Goal: Task Accomplishment & Management: Use online tool/utility

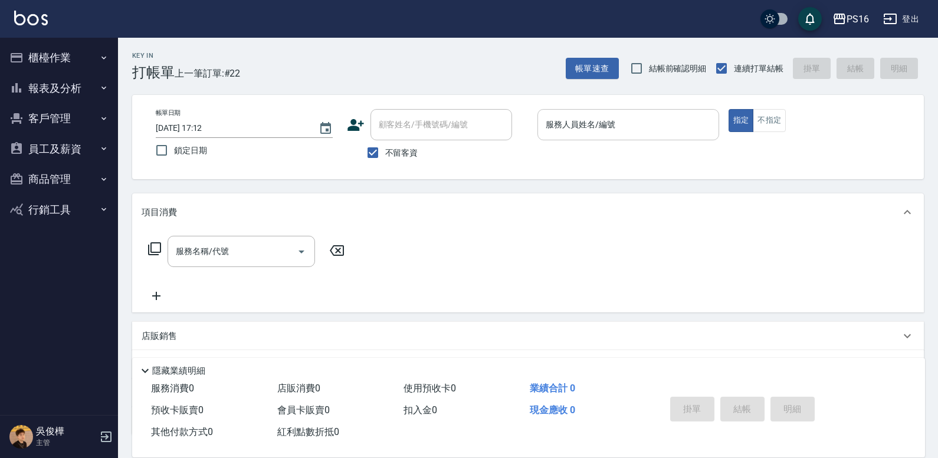
click at [653, 109] on div "服務人員姓名/編號" at bounding box center [628, 124] width 182 height 31
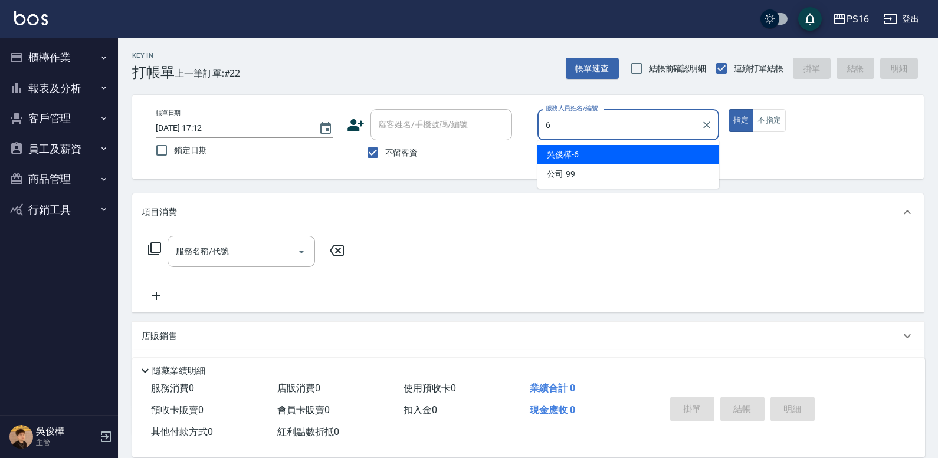
type input "吳俊樺-6"
type button "true"
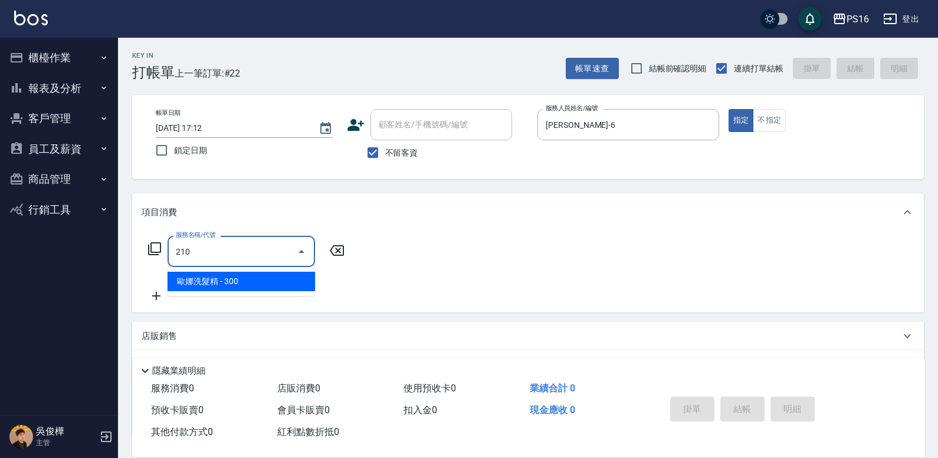
type input "歐娜洗髮精(210)"
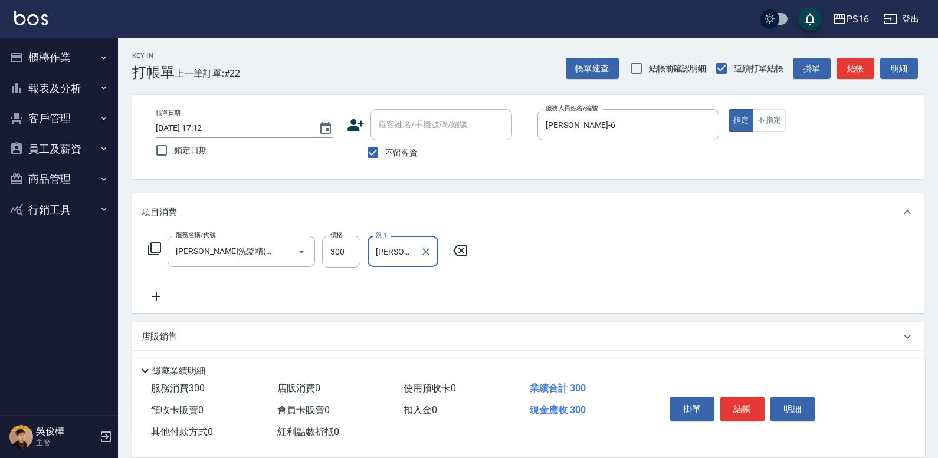
type input "黃姿庭-20"
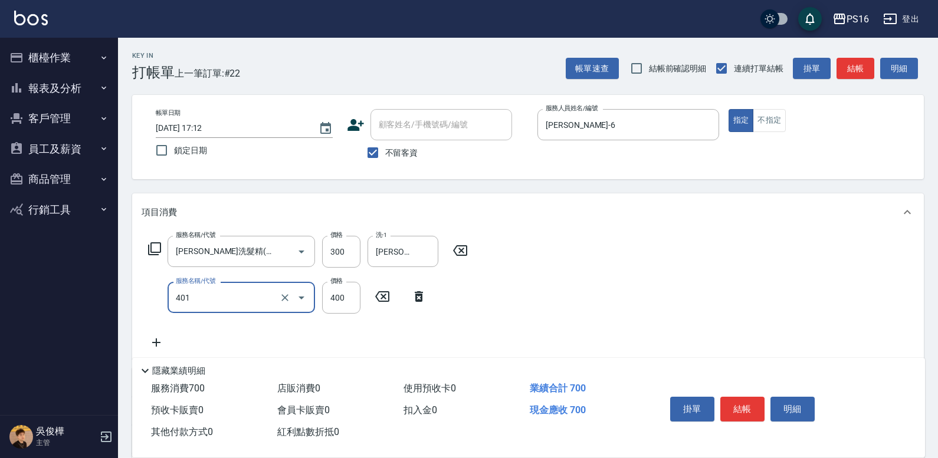
type input "剪髮(401)"
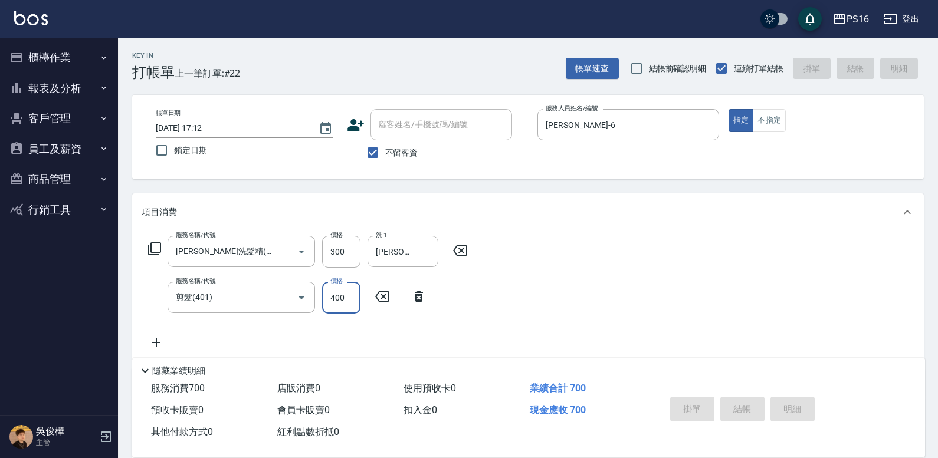
type input "2025/09/14 19:53"
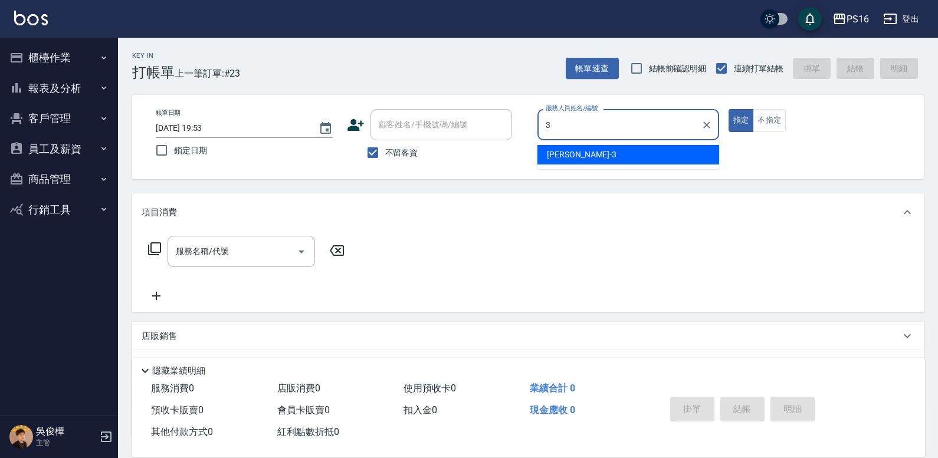
type input "簡伃伶-3"
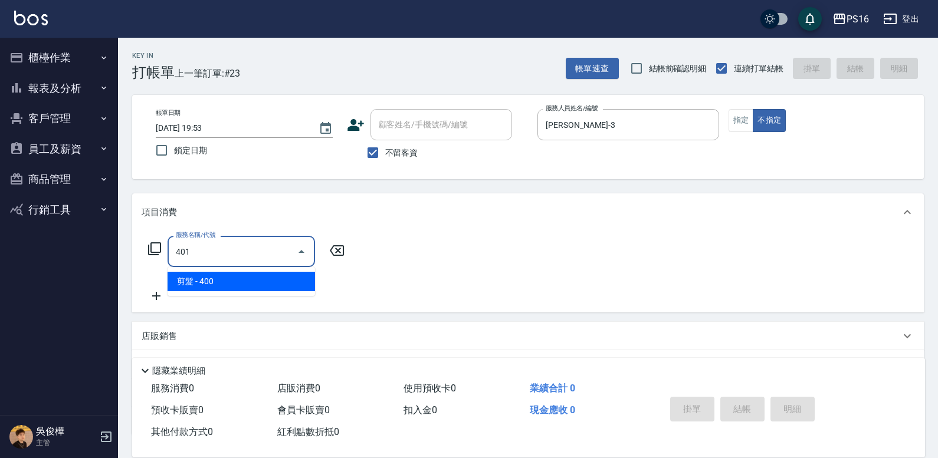
type input "剪髮(401)"
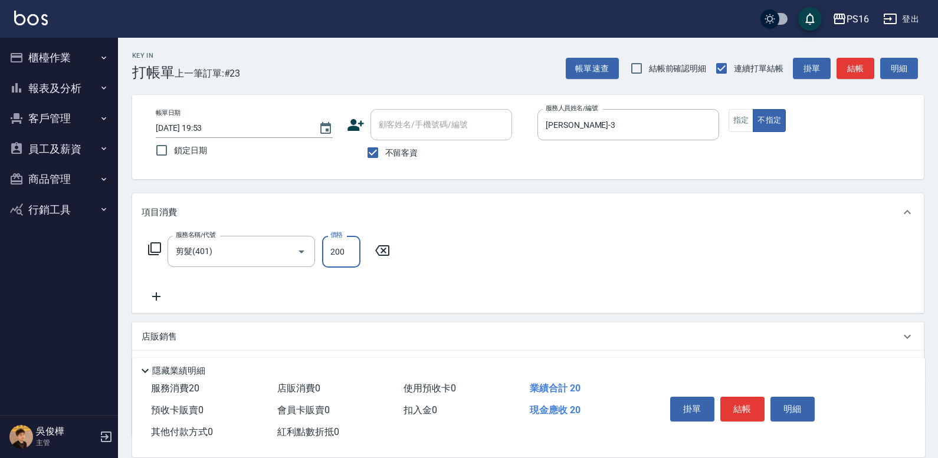
type input "200"
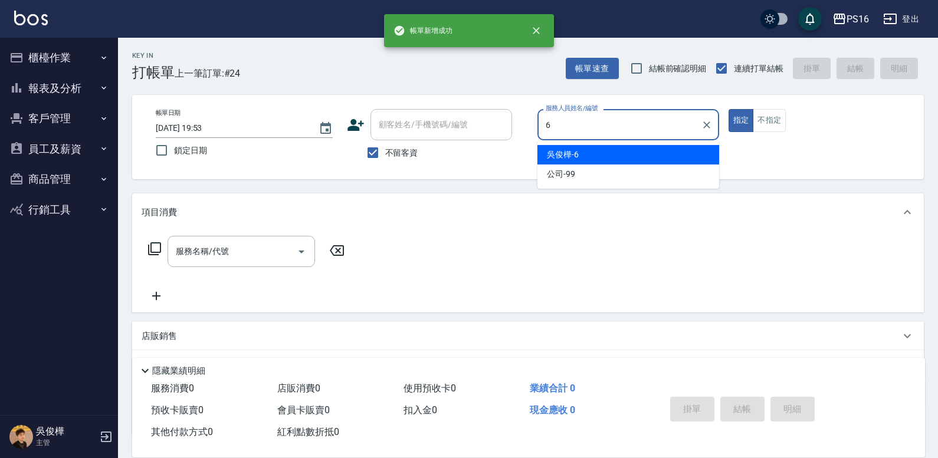
type input "吳俊樺-6"
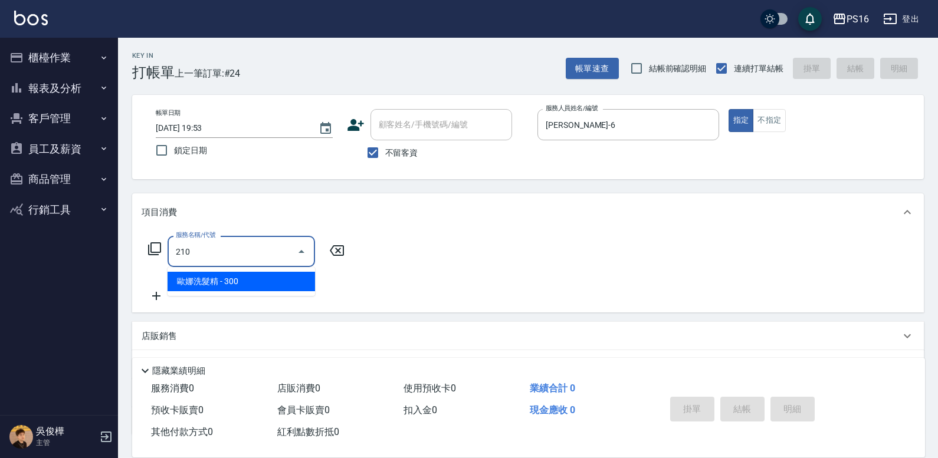
type input "歐娜洗髮精(210)"
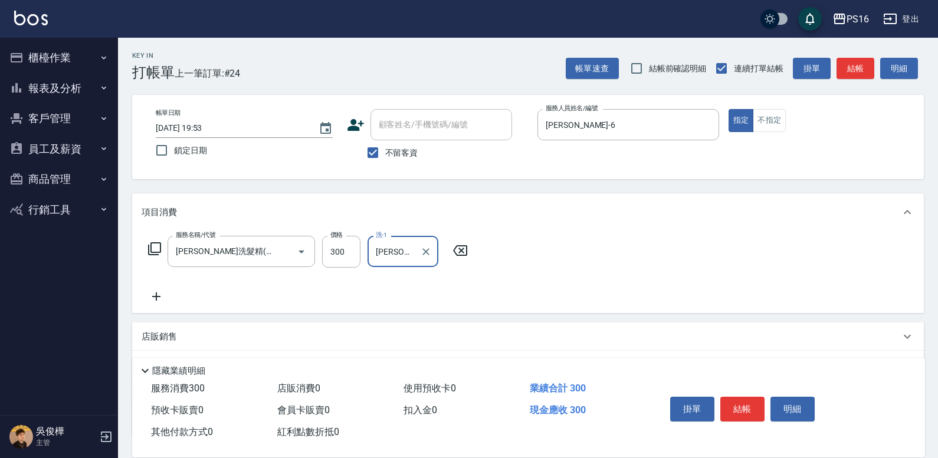
type input "程孜揚-24"
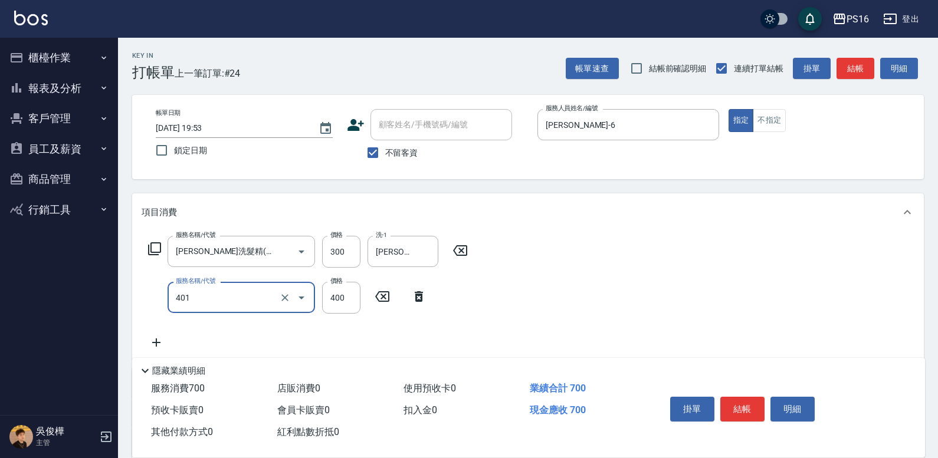
type input "剪髮(401)"
type input "150"
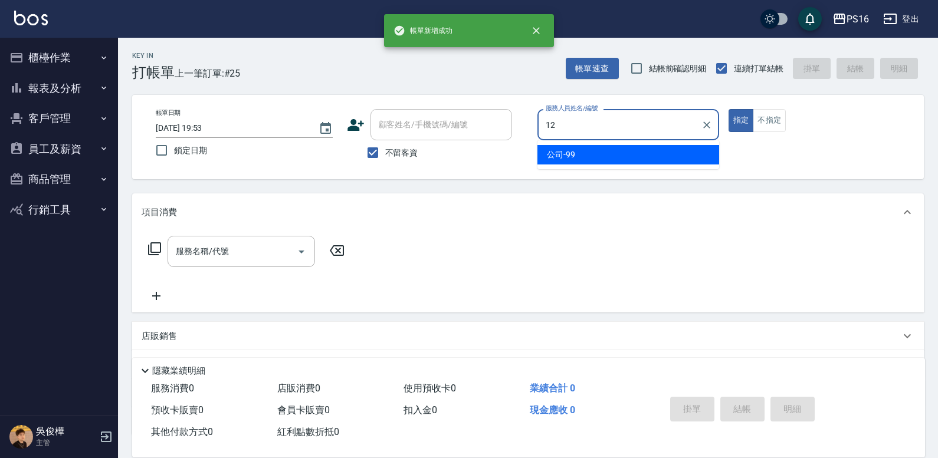
type input "林俞萱-12"
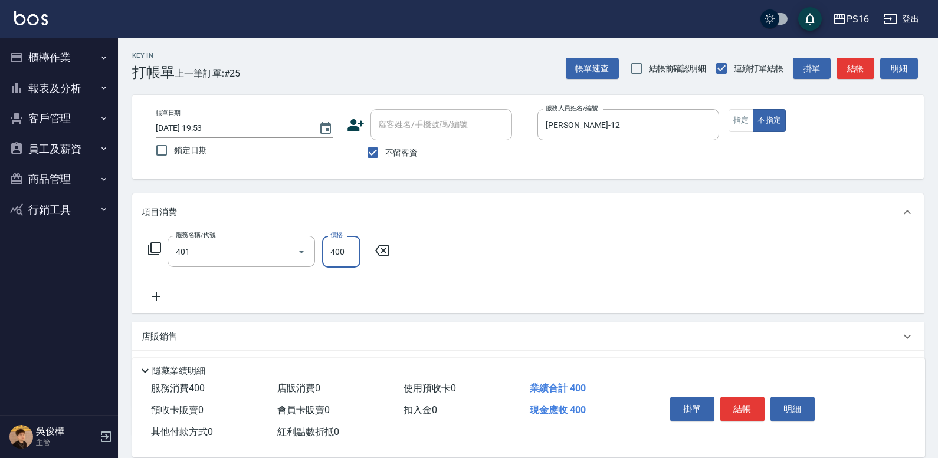
type input "剪髮(401)"
type input "200"
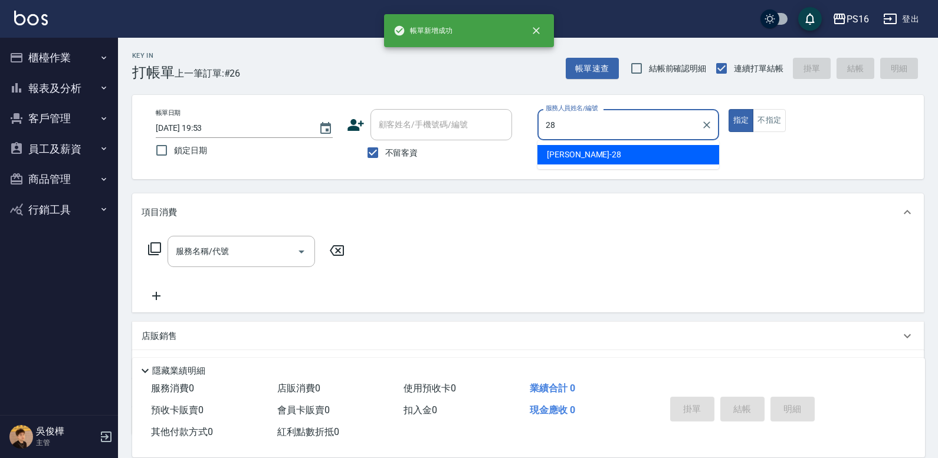
type input "吳梅倩-28"
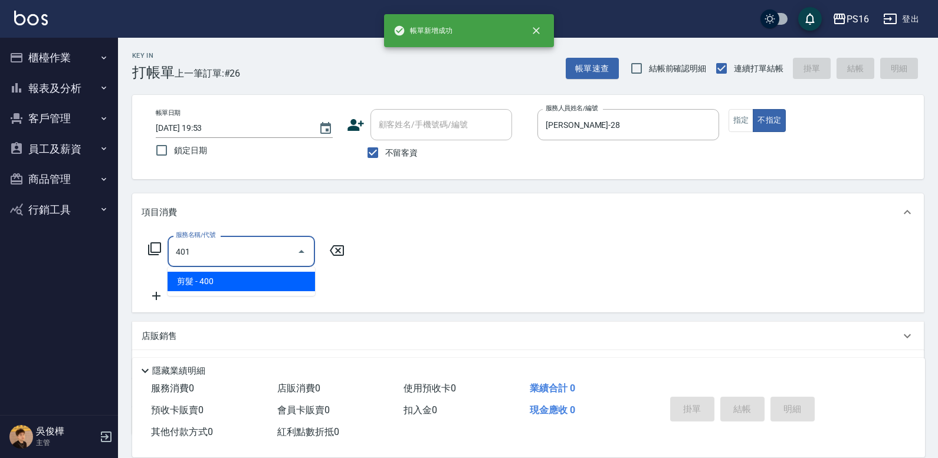
type input "剪髮(401)"
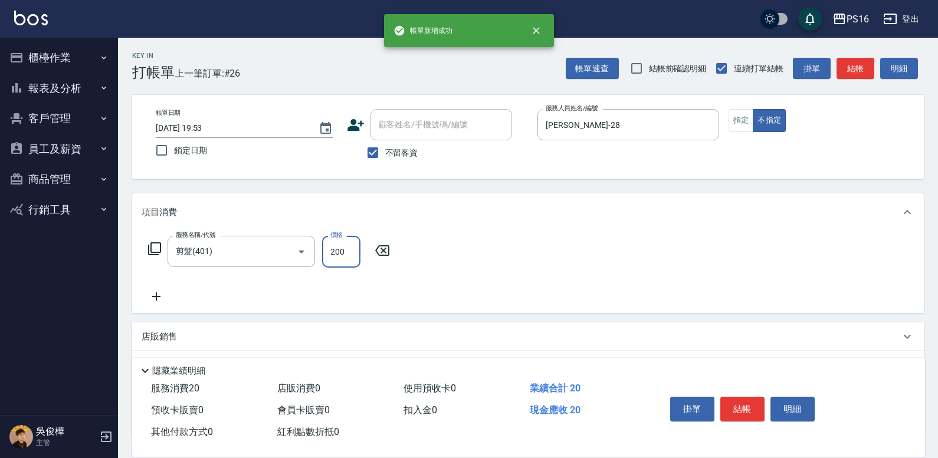
type input "200"
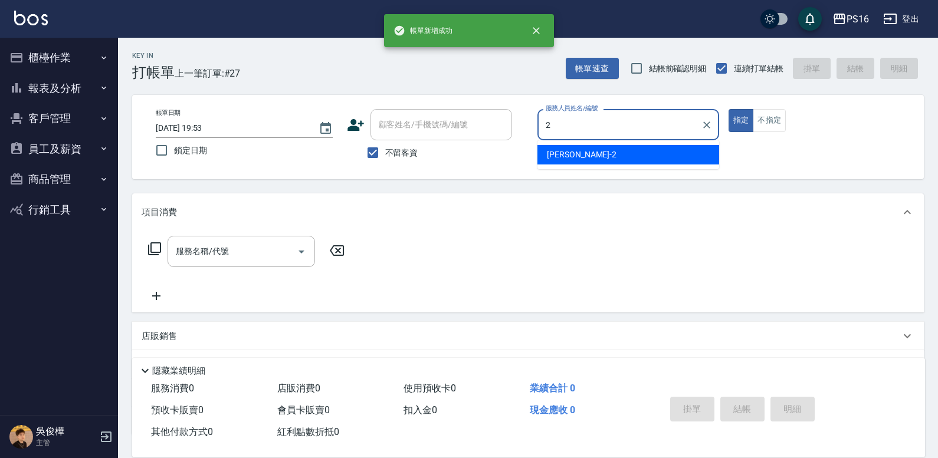
type input "張華涵-2"
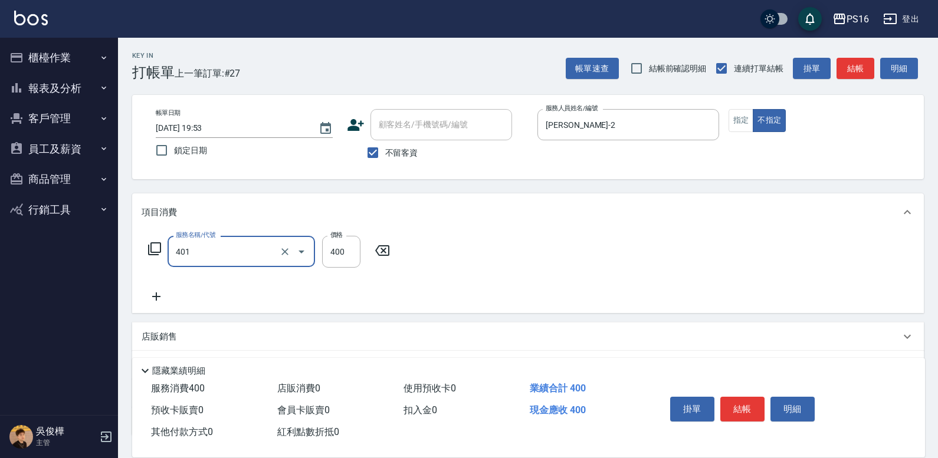
type input "剪髮(401)"
type input "200"
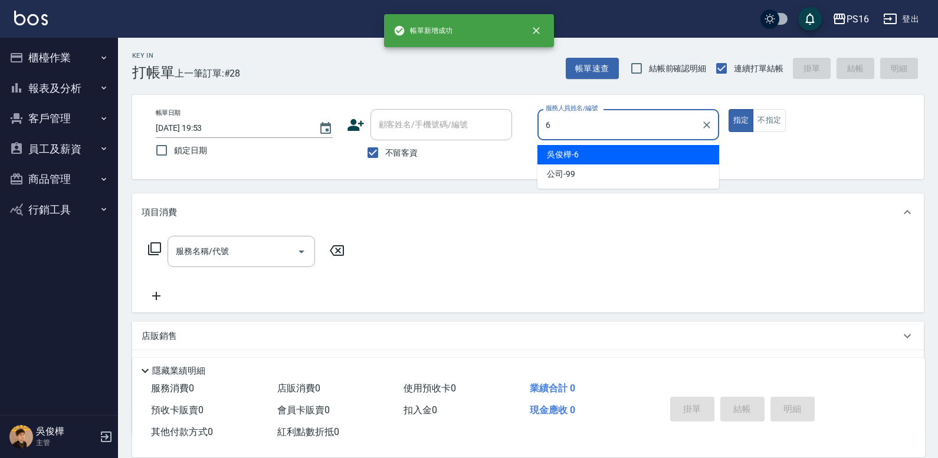
type input "吳俊樺-6"
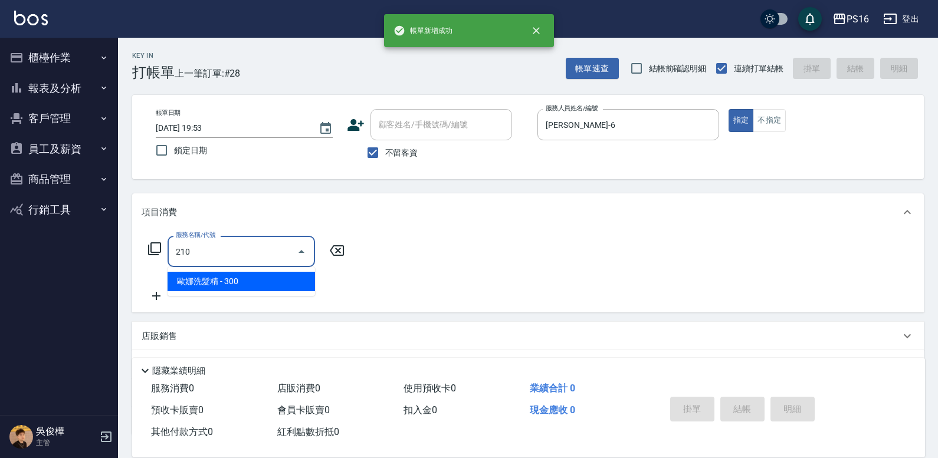
type input "歐娜洗髮精(210)"
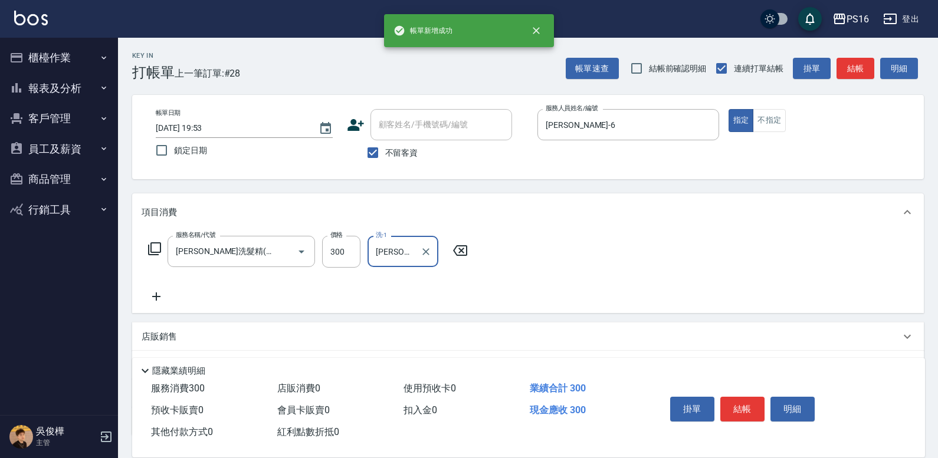
type input "吳梅倩-28"
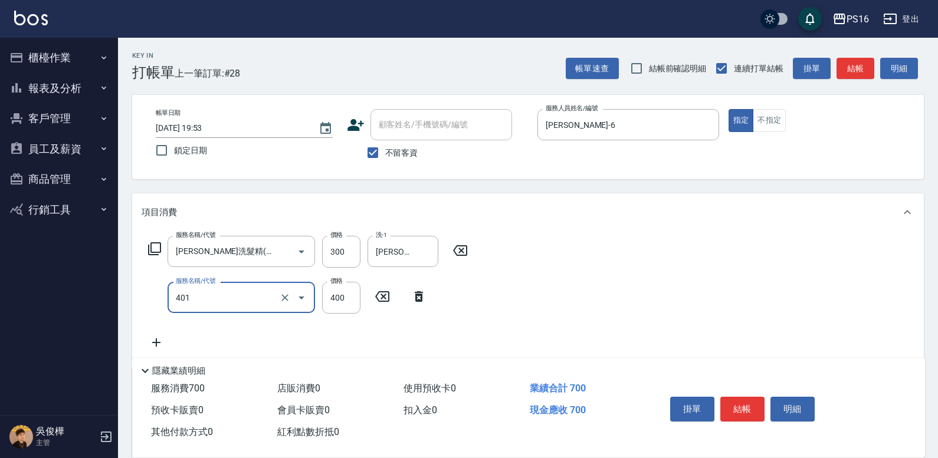
type input "剪髮(401)"
type input "300"
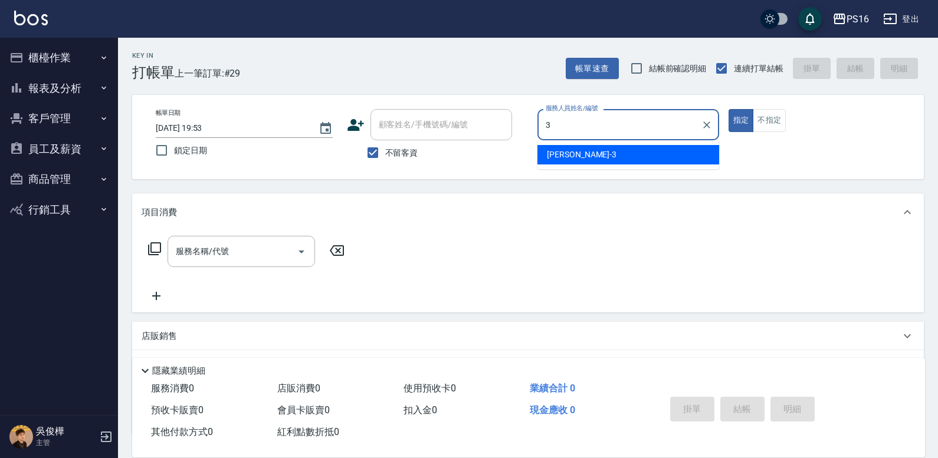
type input "簡伃伶-3"
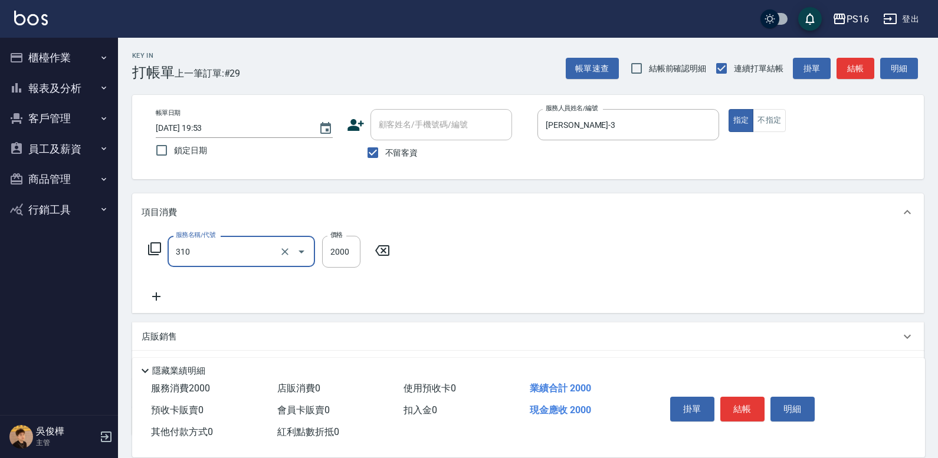
type input "MK果酸燙2000(310)"
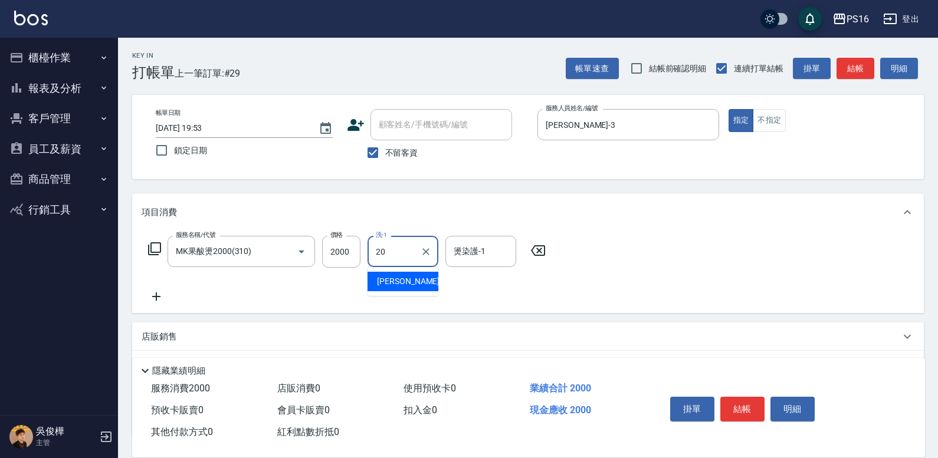
type input "黃姿庭-20"
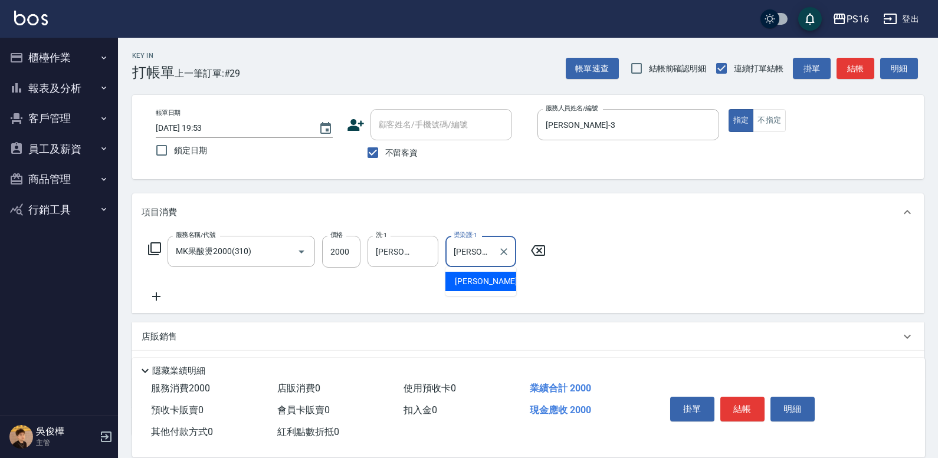
type input "黃姿庭-20"
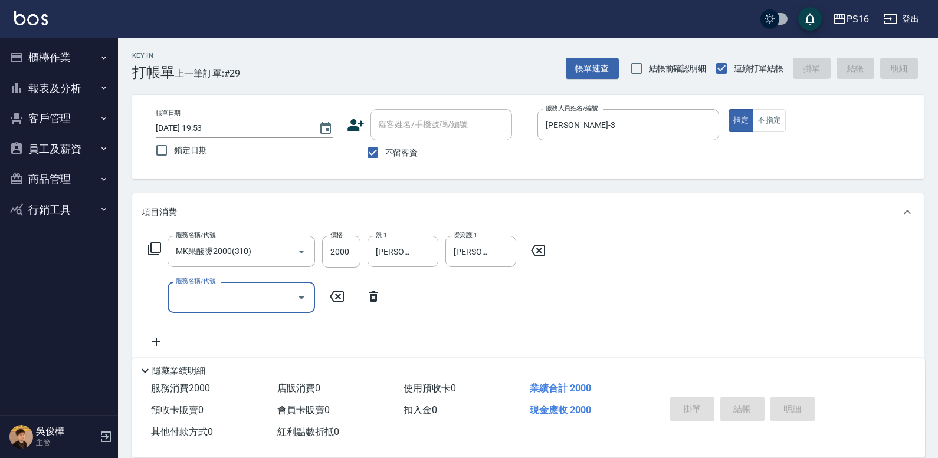
type input "2025/09/14 19:54"
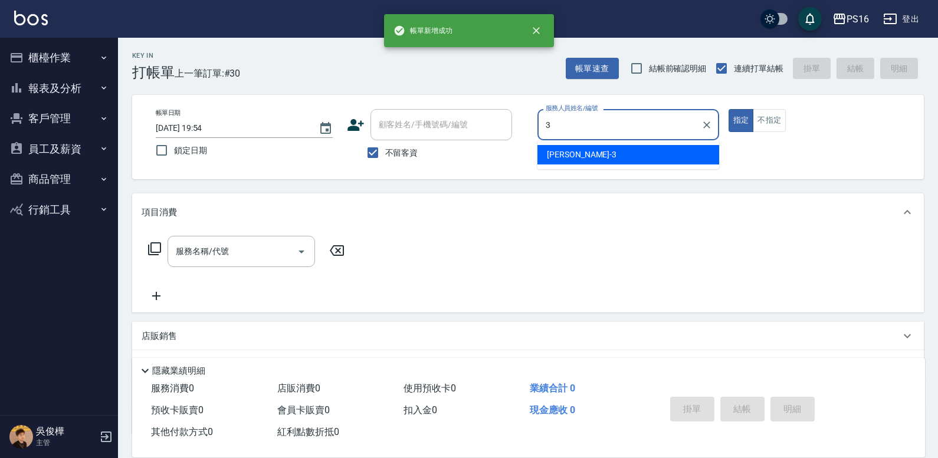
type input "簡伃伶-3"
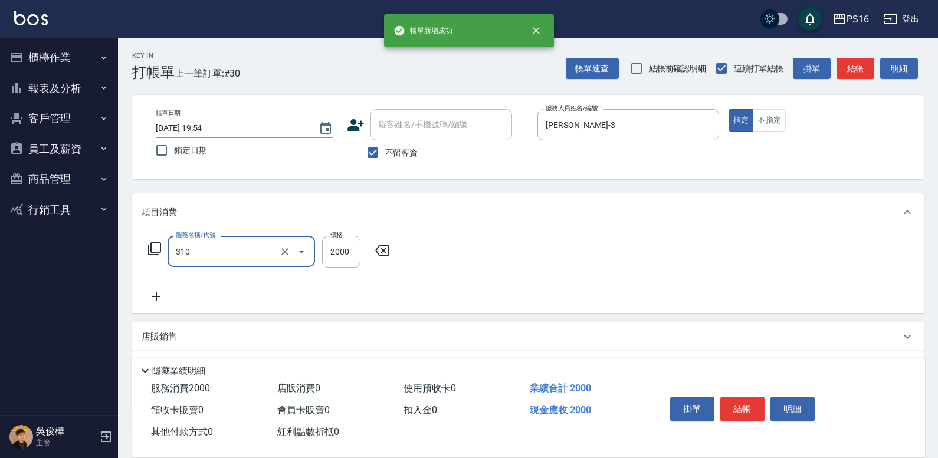
type input "MK果酸燙2000(310)"
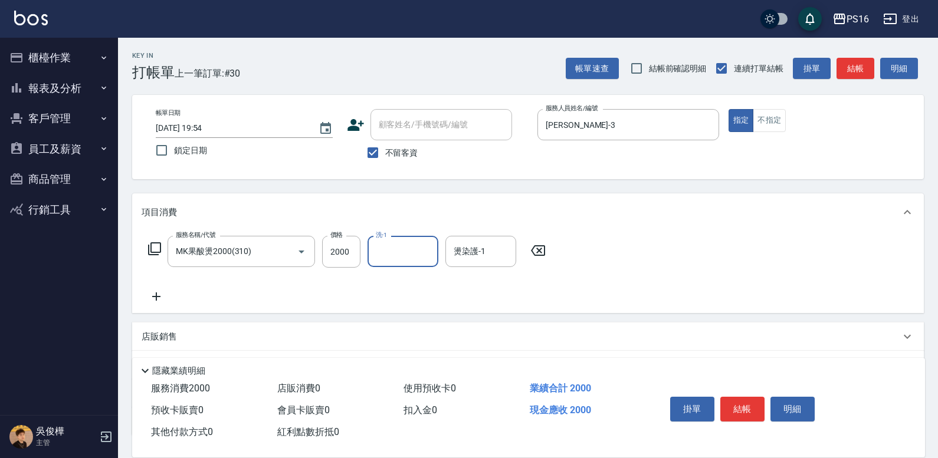
type input "2"
type input "簡伃伶-3"
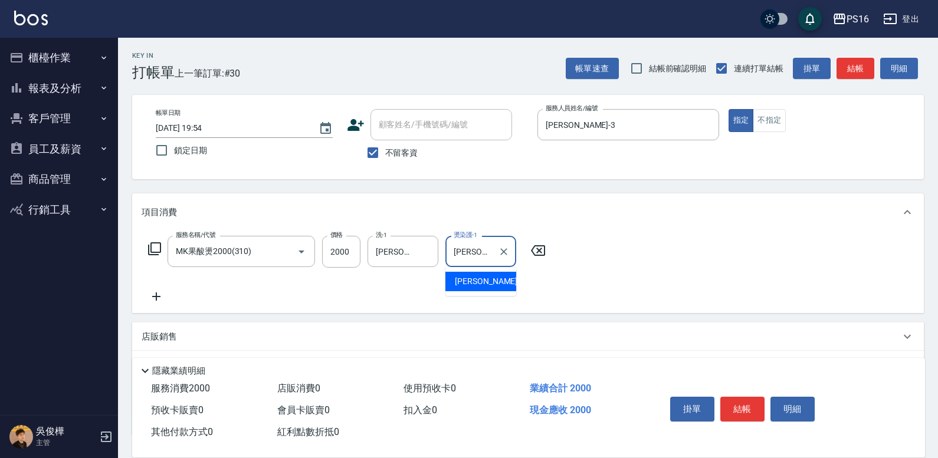
type input "簡伃伶-3"
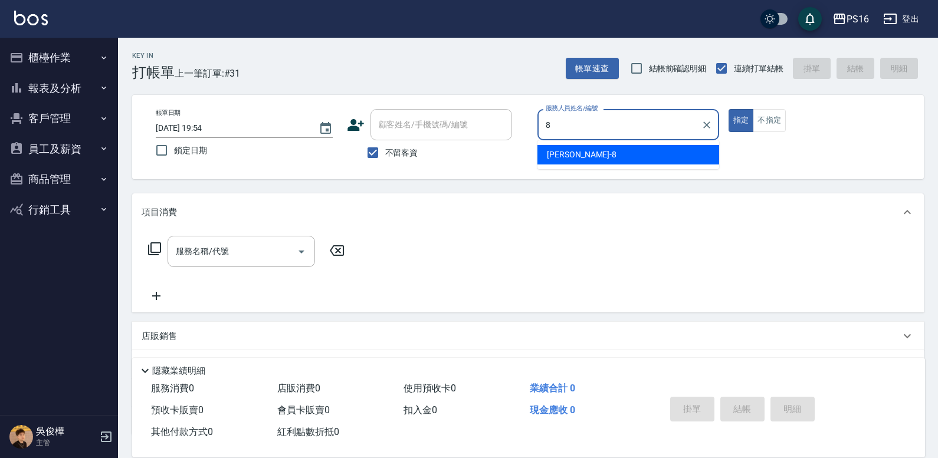
type input "簡君文-8"
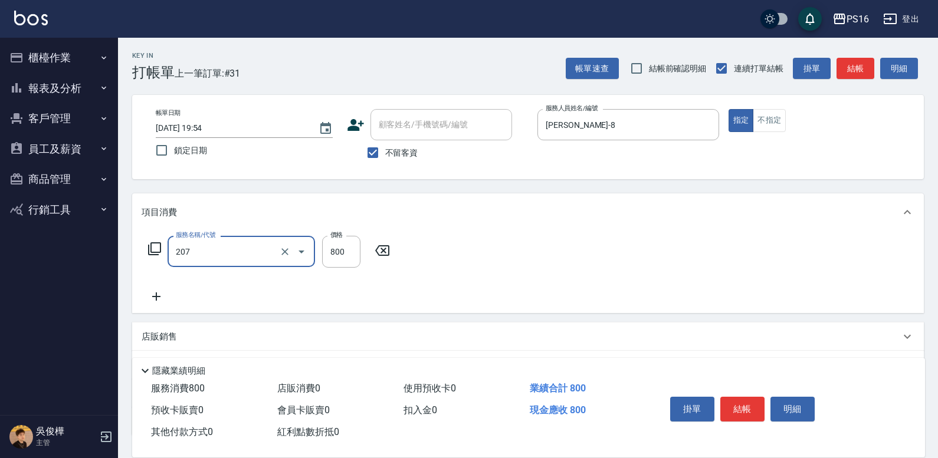
type input "清潔洗(207)"
click at [283, 253] on icon "Clear" at bounding box center [285, 252] width 12 height 12
type input "深層洗(208)"
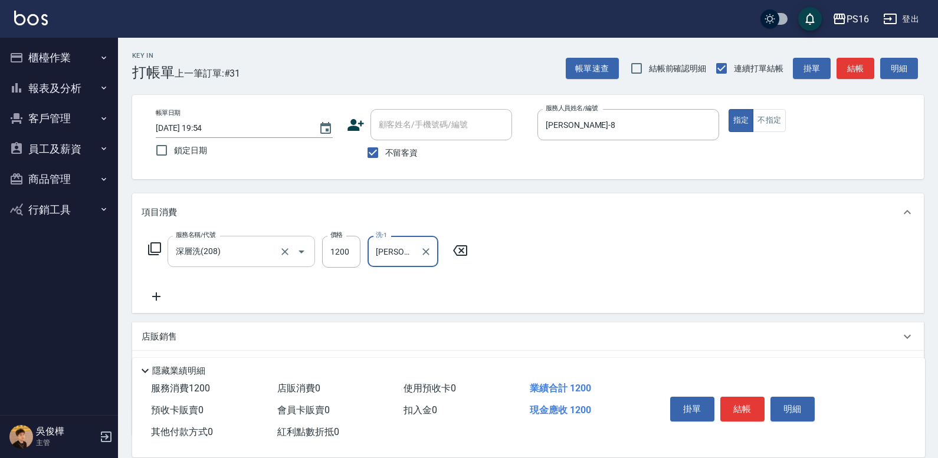
type input "程孜揚-24"
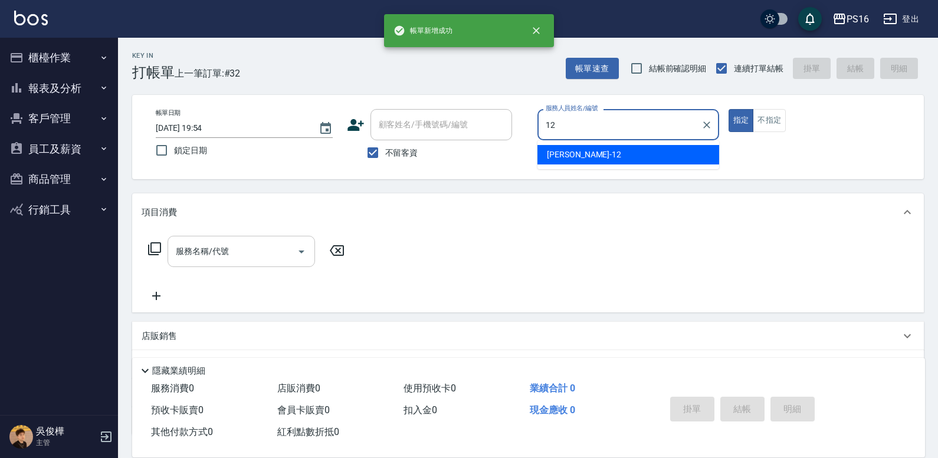
type input "林俞萱-12"
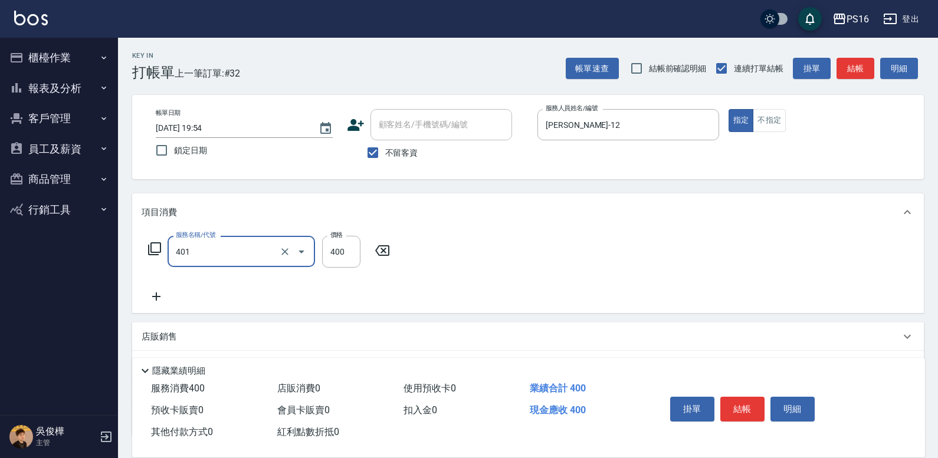
type input "剪髮(401)"
type input "270"
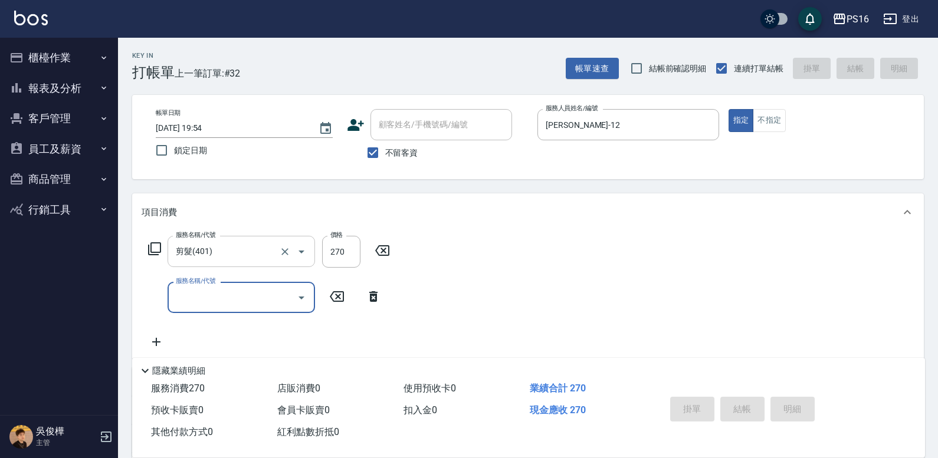
type input "2025/09/14 19:55"
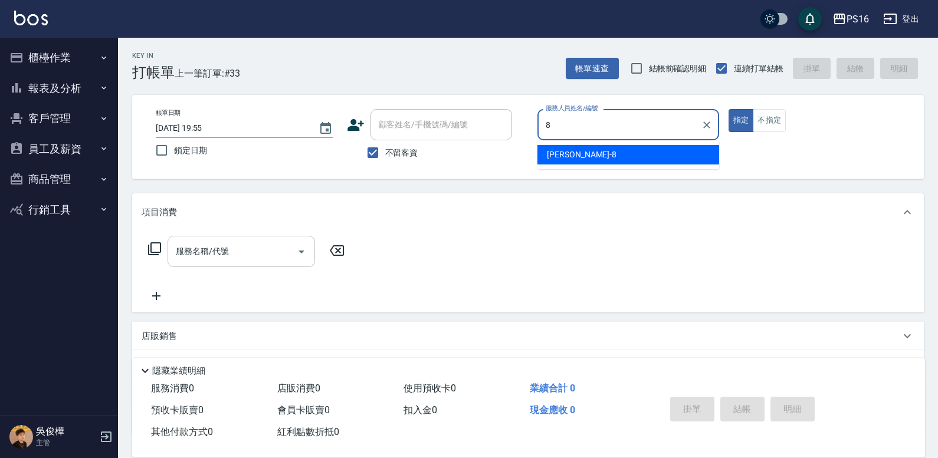
type input "簡君文-8"
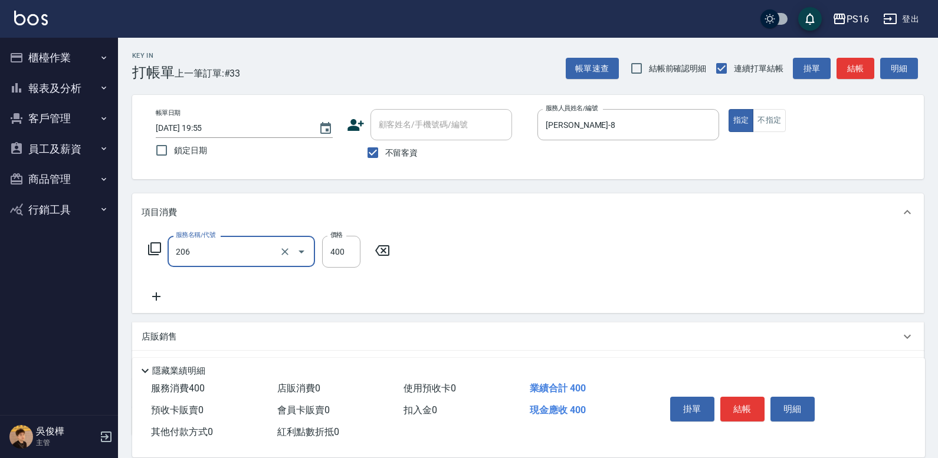
type input "健康洗(206)"
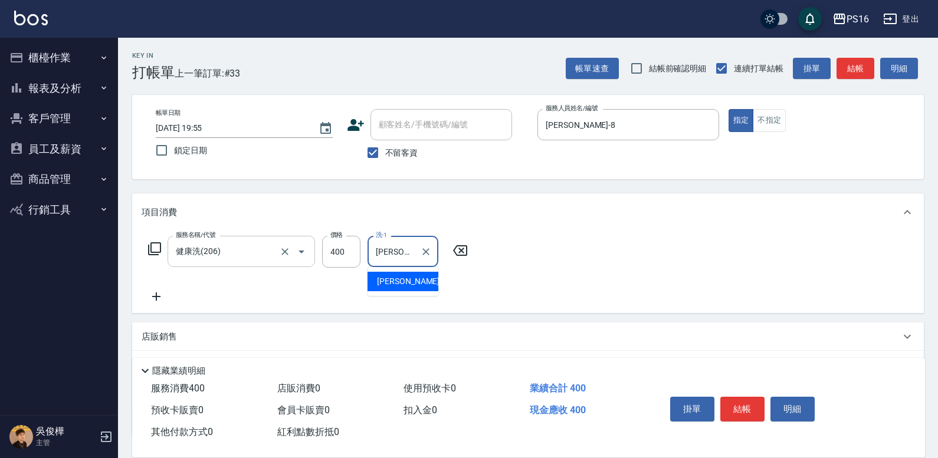
type input "林裕芳-21"
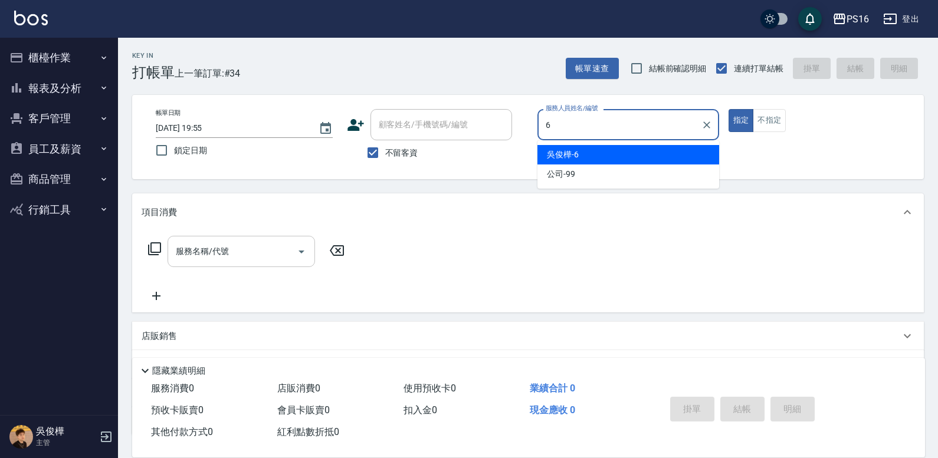
type input "吳俊樺-6"
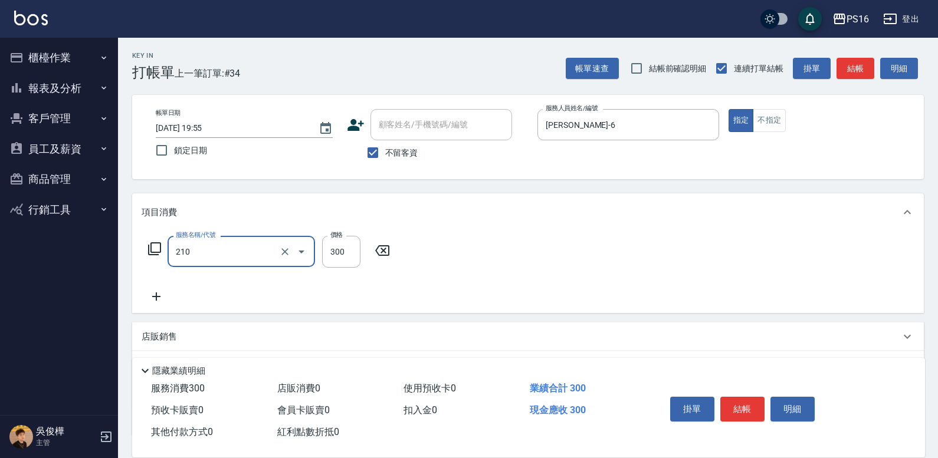
type input "歐娜洗髮精(210)"
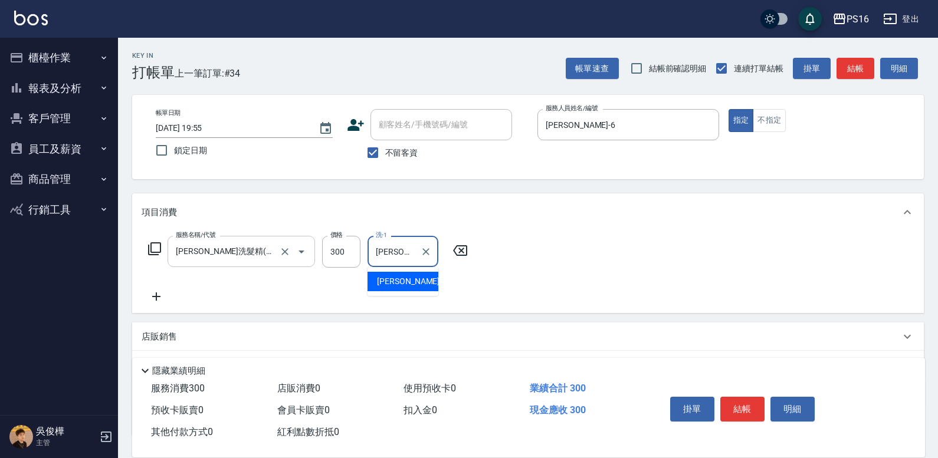
type input "吳梅倩-28"
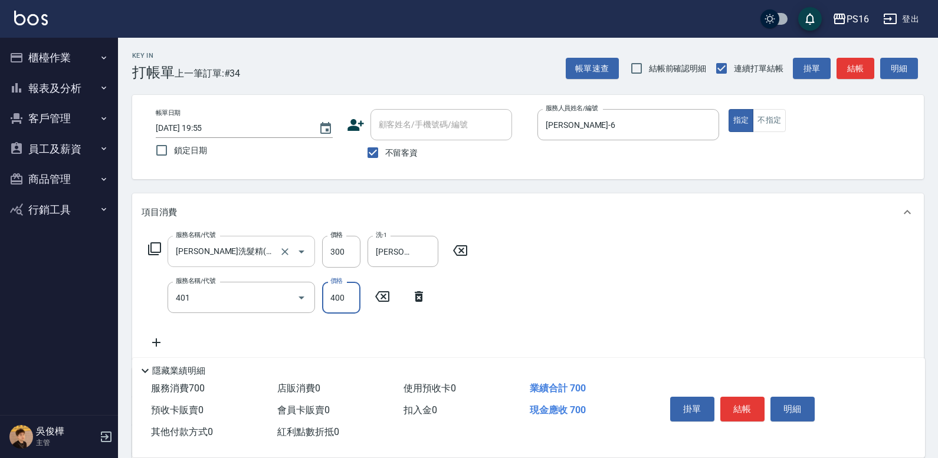
type input "剪髮(401)"
type input "300"
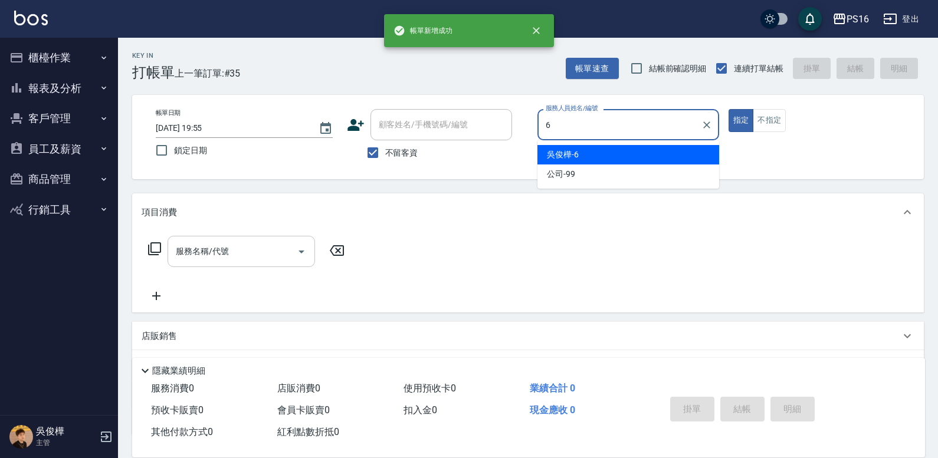
type input "吳俊樺-6"
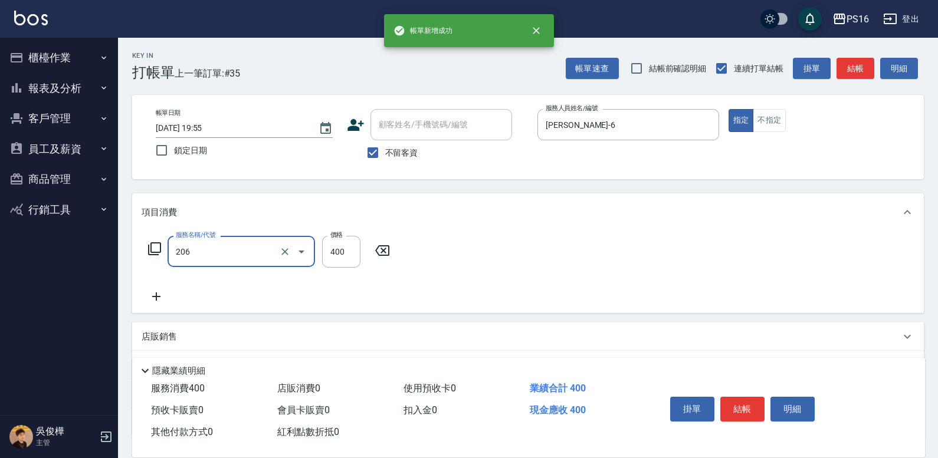
type input "健康洗(206)"
type input "28"
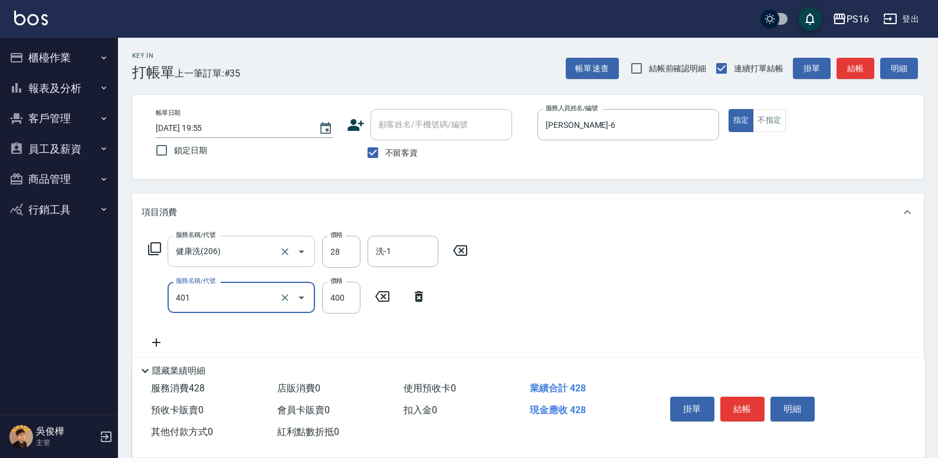
type input "剪髮(401)"
type input "150"
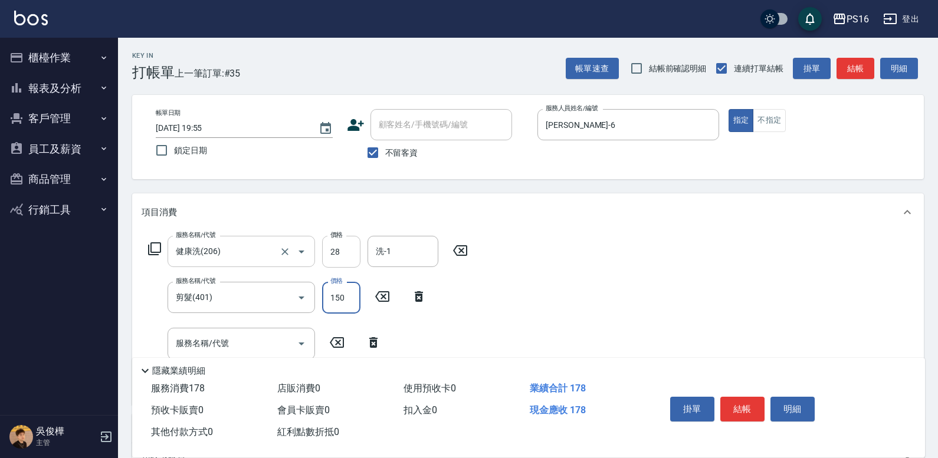
click at [340, 259] on input "28" at bounding box center [341, 252] width 38 height 32
type input "400"
type input "吳梅倩-28"
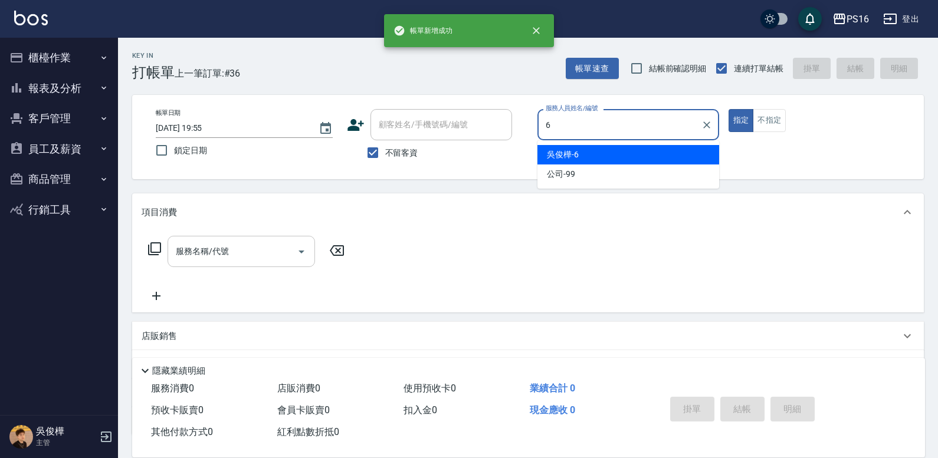
type input "吳俊樺-6"
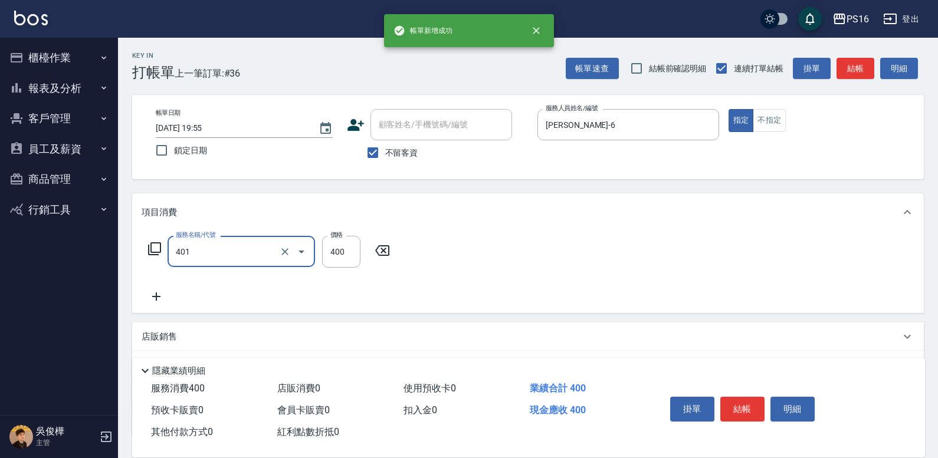
type input "剪髮(401)"
type input "300"
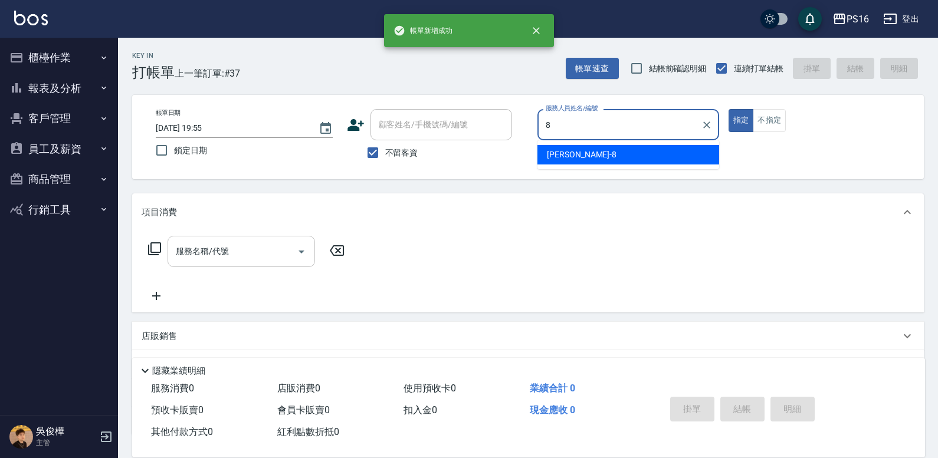
type input "簡君文-8"
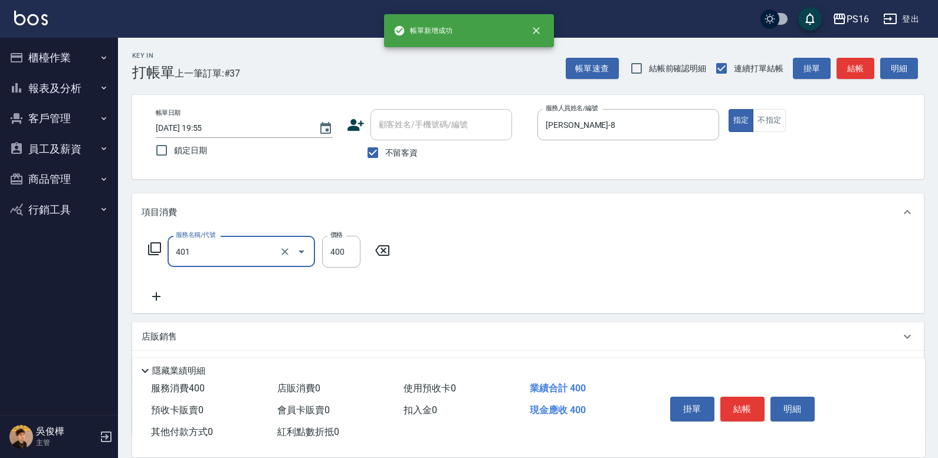
type input "剪髮(401)"
type input "300"
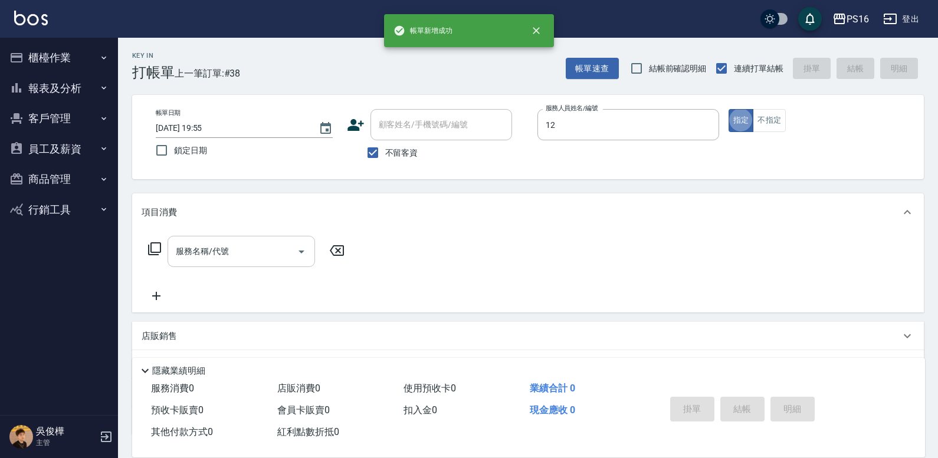
type input "林俞萱-12"
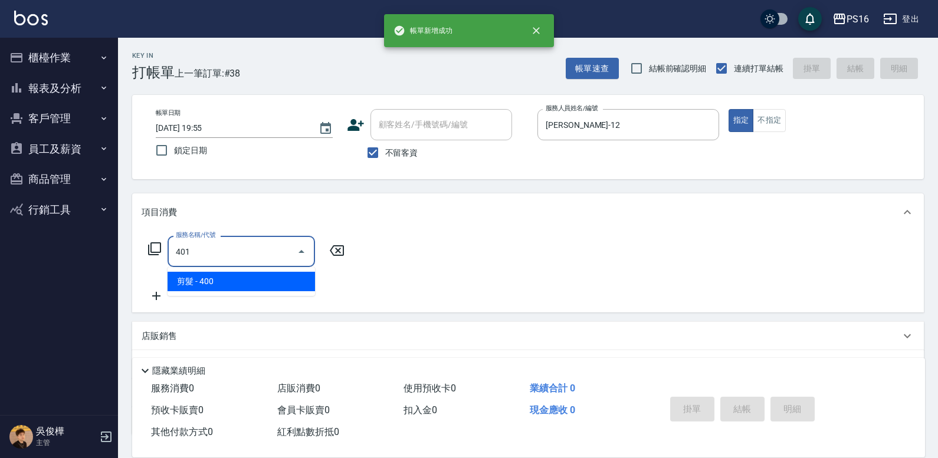
type input "剪髮(401)"
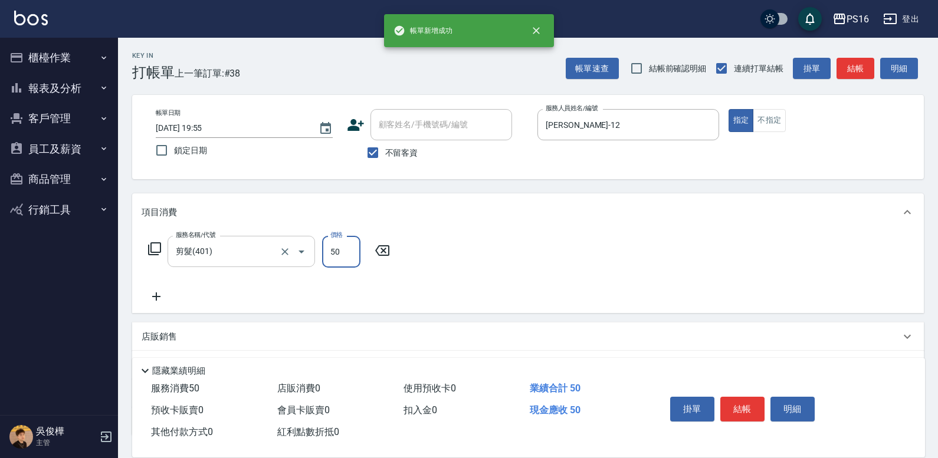
type input "50"
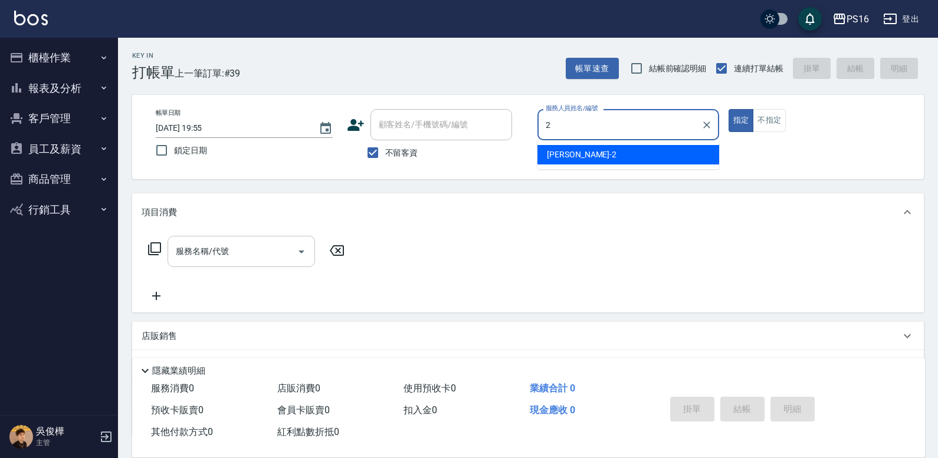
type input "張華涵-2"
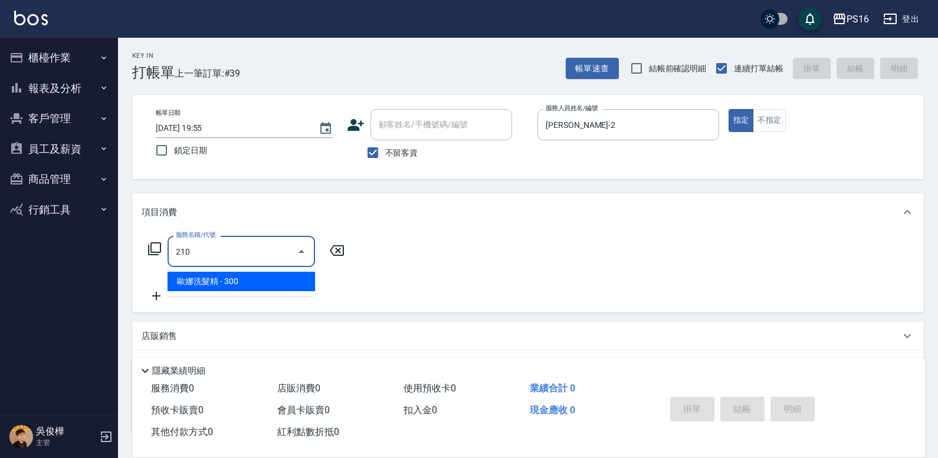
type input "歐娜洗髮精(210)"
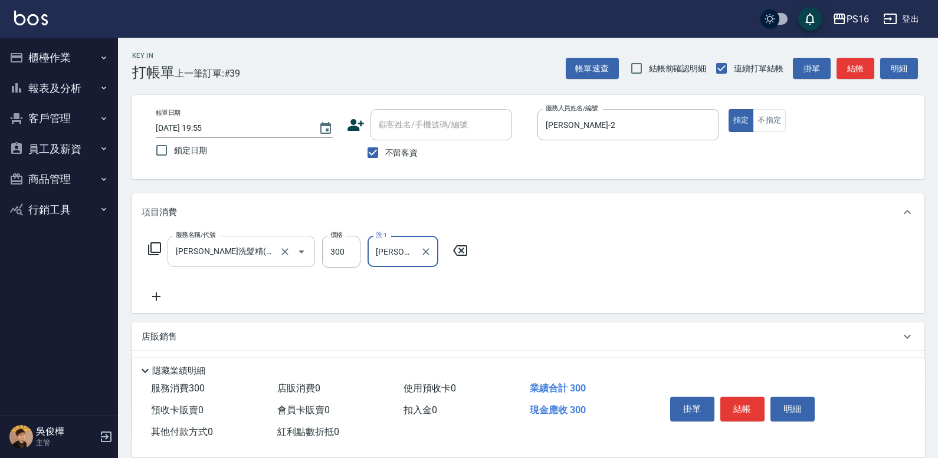
type input "張華涵-2"
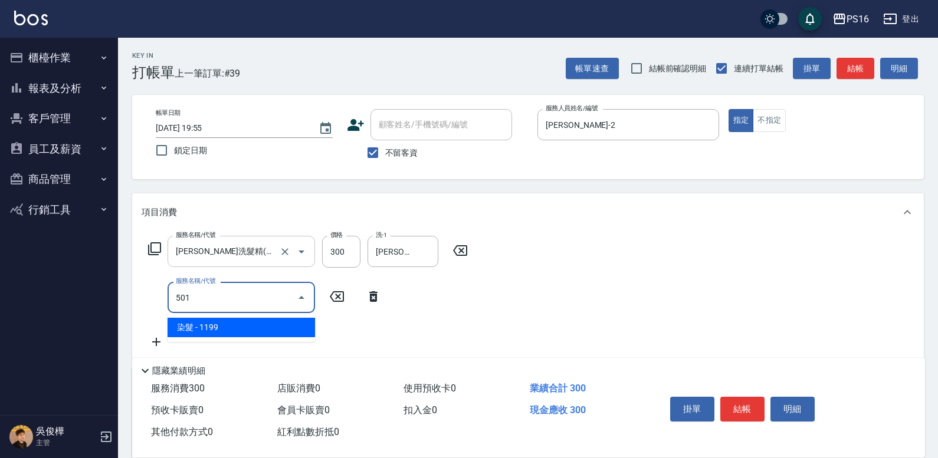
type input "染髮(501)"
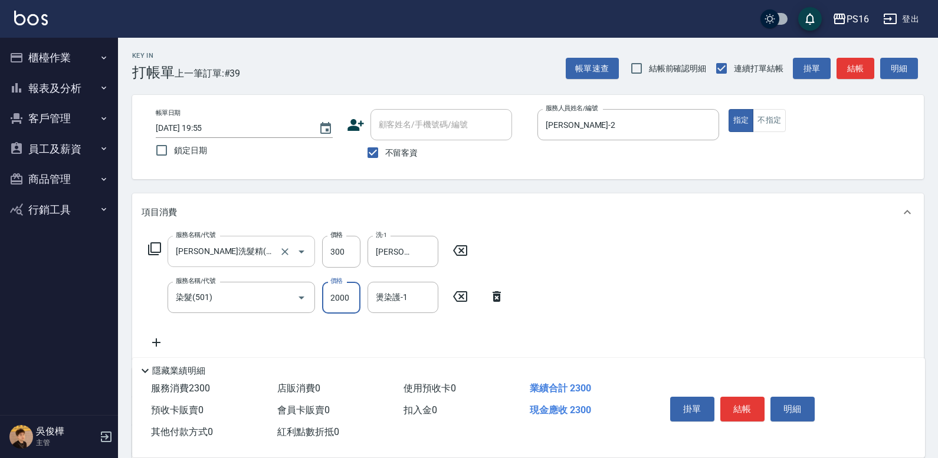
type input "2000"
type input "張華涵-2"
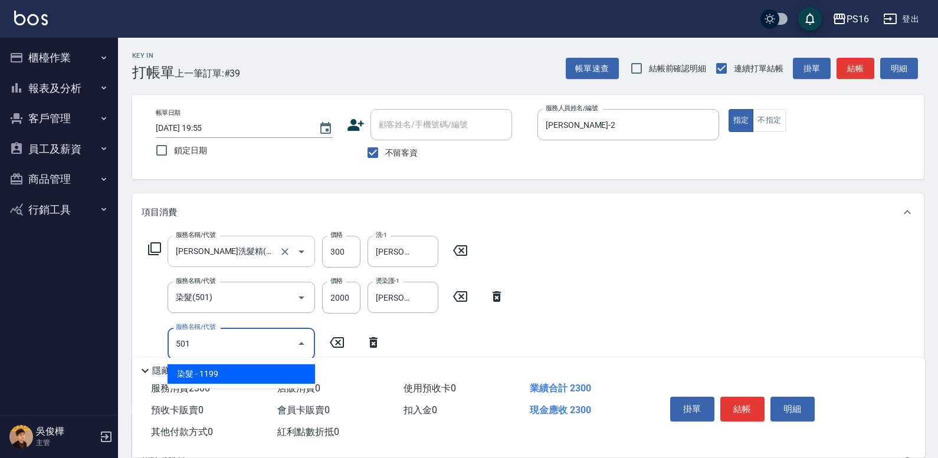
type input "染髮(501)"
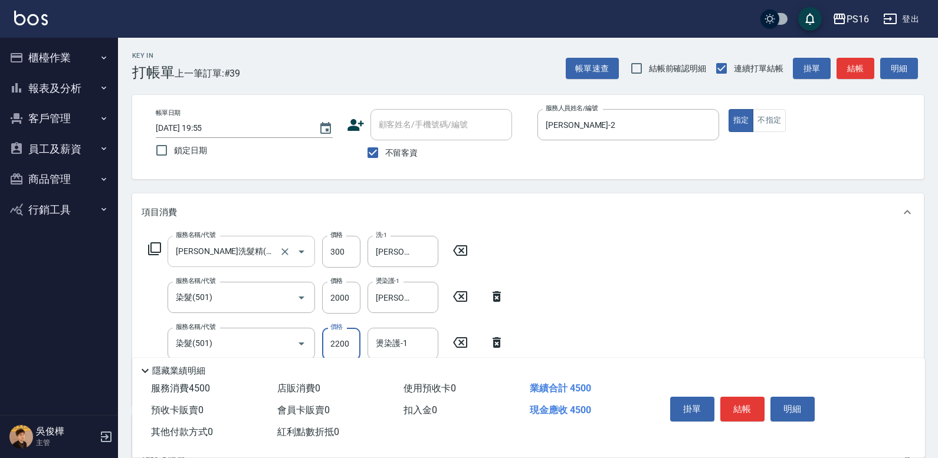
type input "2200"
type input "張華涵-2"
type input "補燙599以下(301)"
type input "300"
type input "張華涵-2"
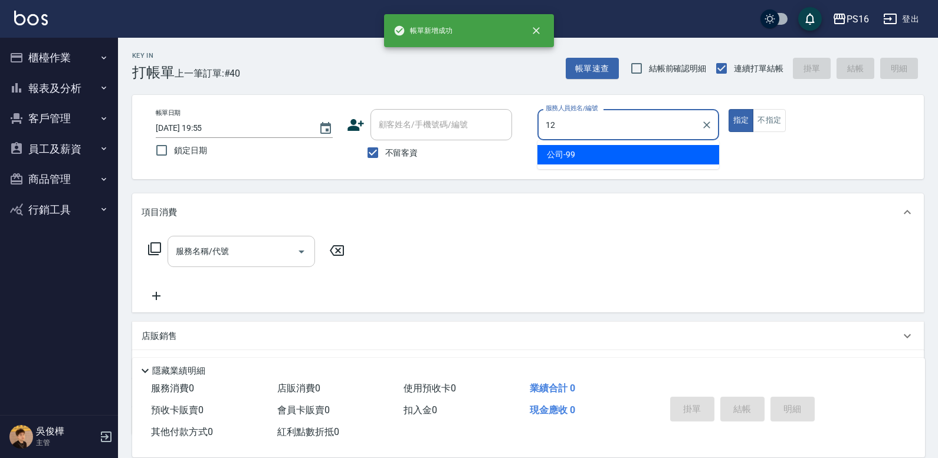
type input "林俞萱-12"
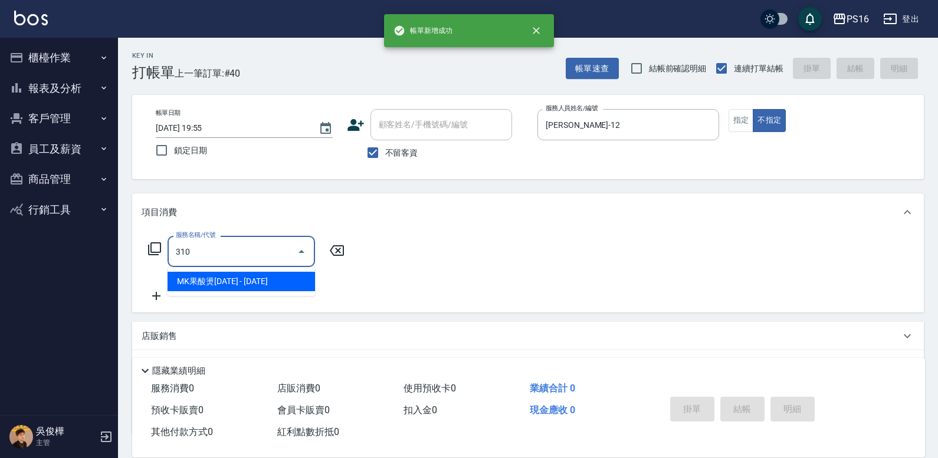
type input "MK果酸燙2000(310)"
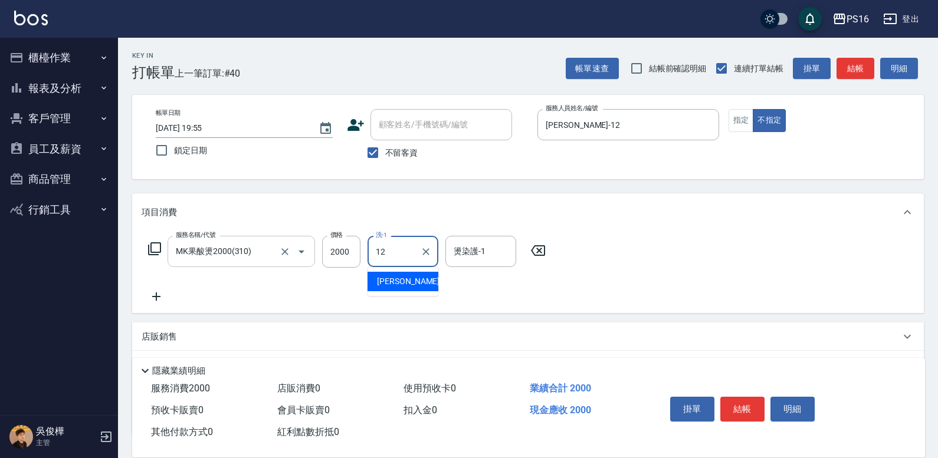
type input "林俞萱-12"
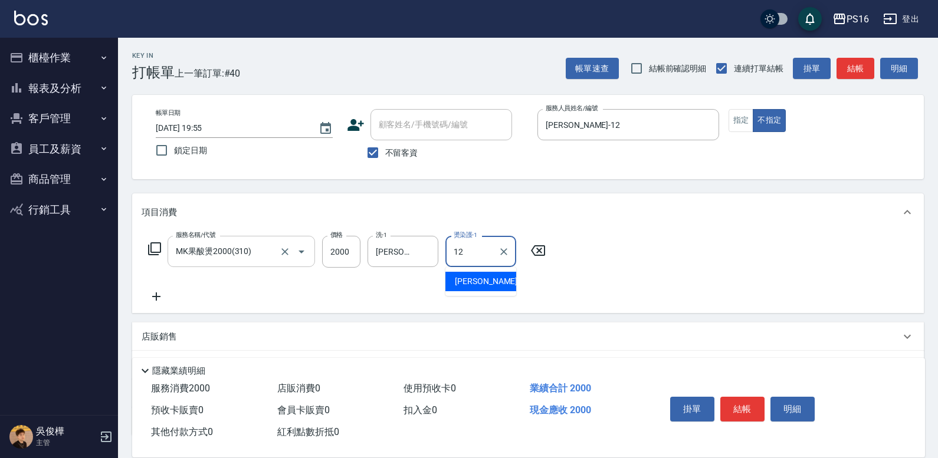
type input "林俞萱-12"
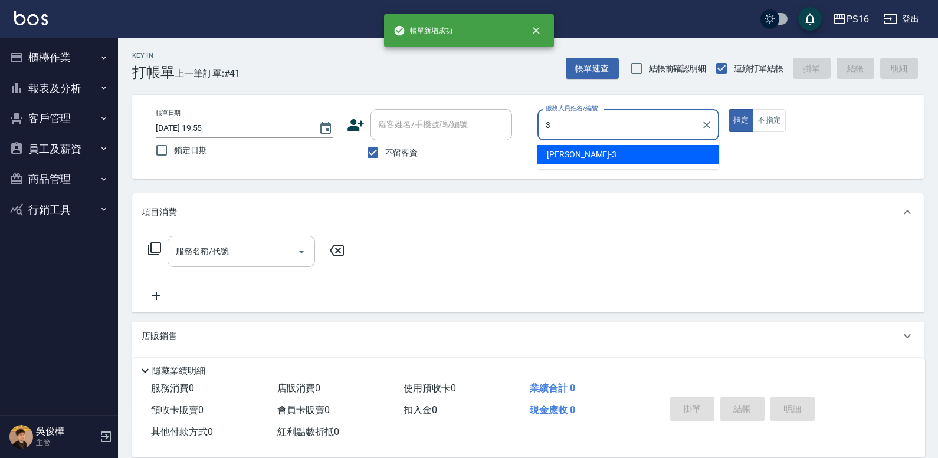
type input "簡伃伶-3"
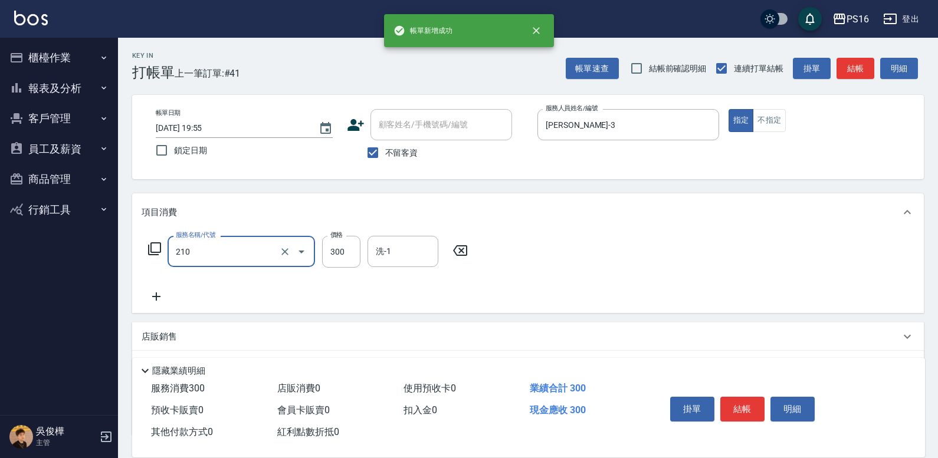
type input "歐娜洗髮精(210)"
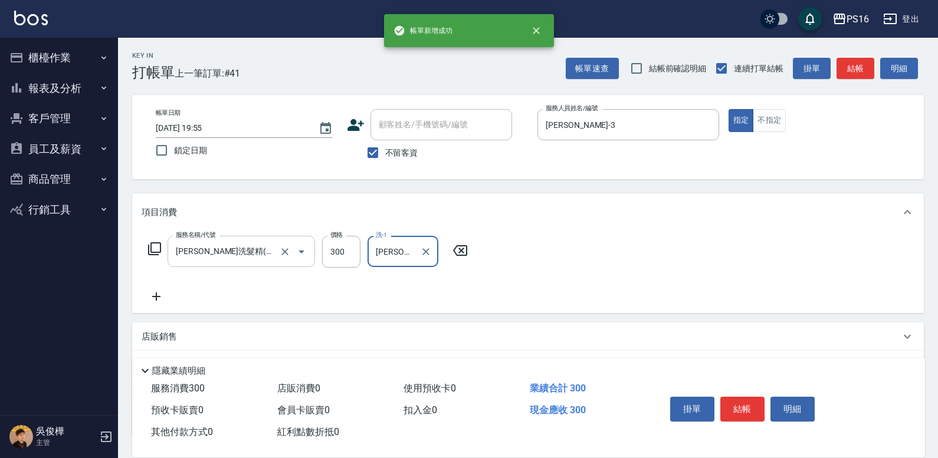
type input "簡伃伶-3"
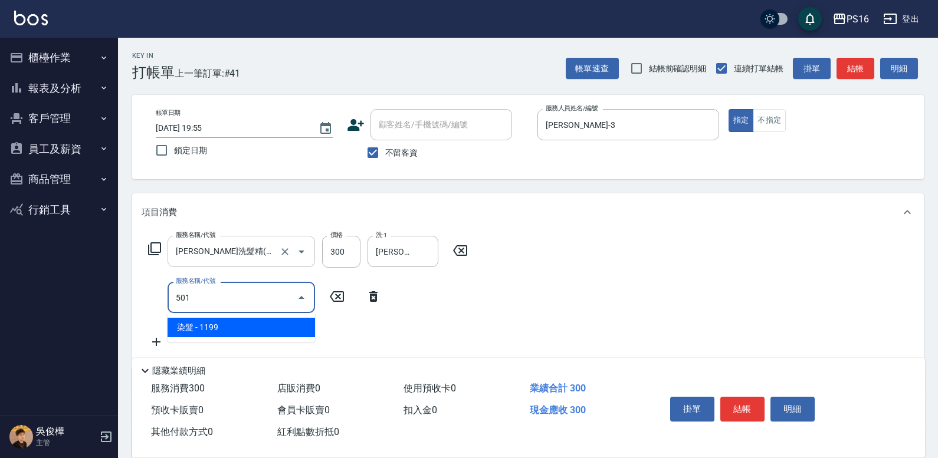
type input "染髮(501)"
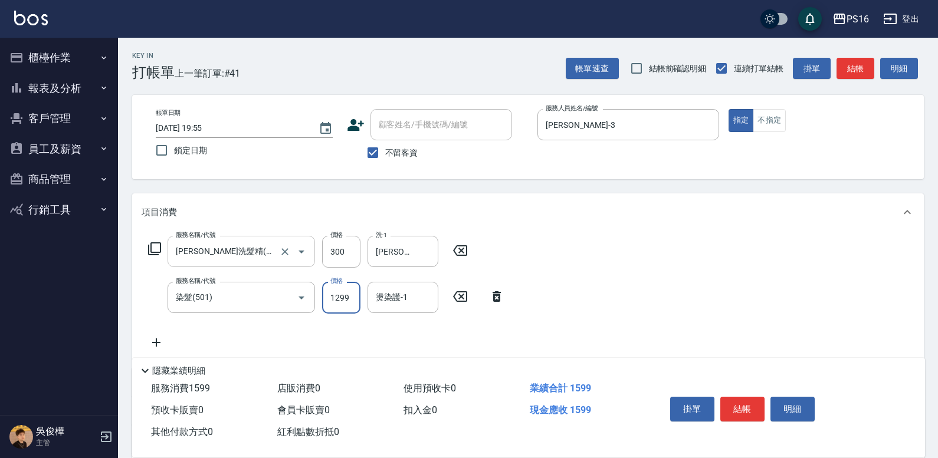
type input "1299"
type input "簡伃伶-3"
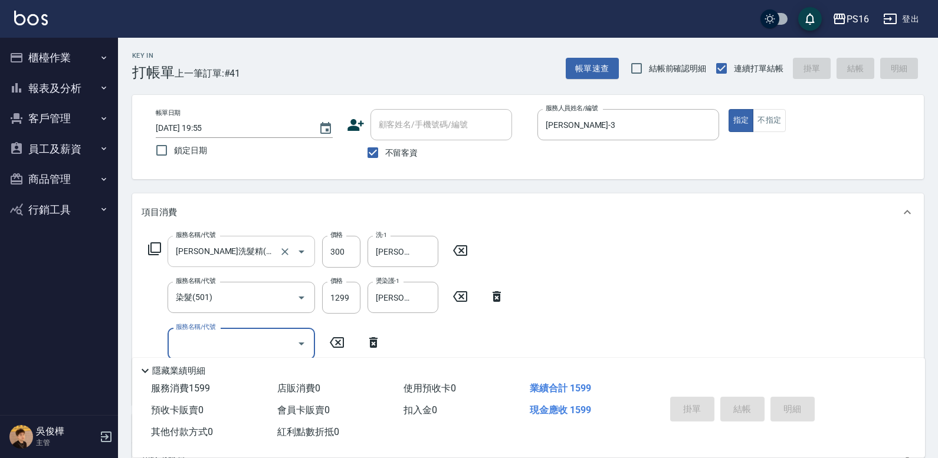
type input "2025/09/14 19:56"
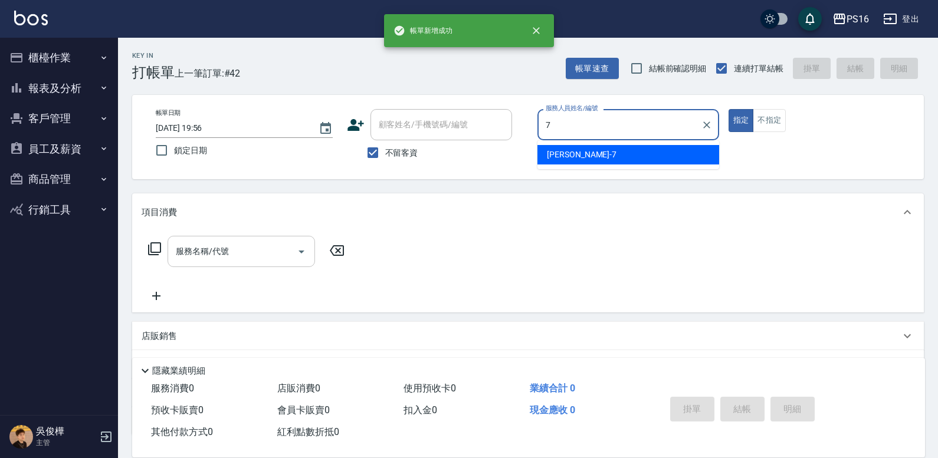
type input "張惠娟-7"
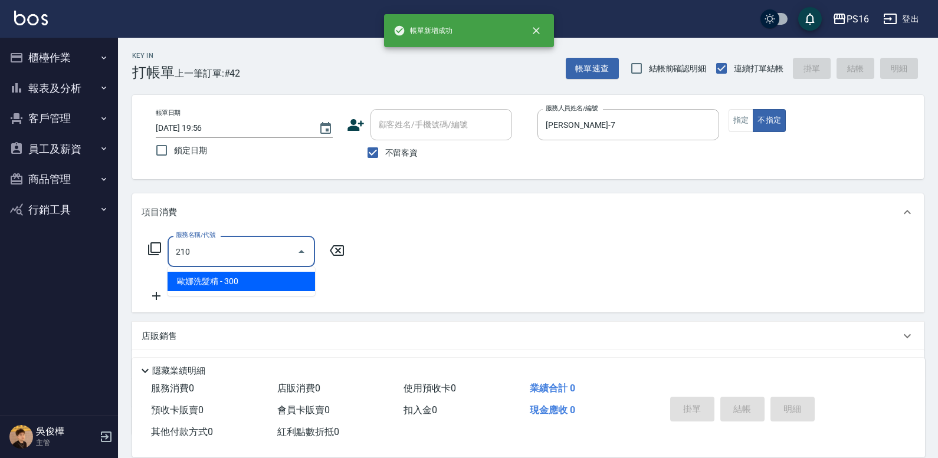
type input "歐娜洗髮精(210)"
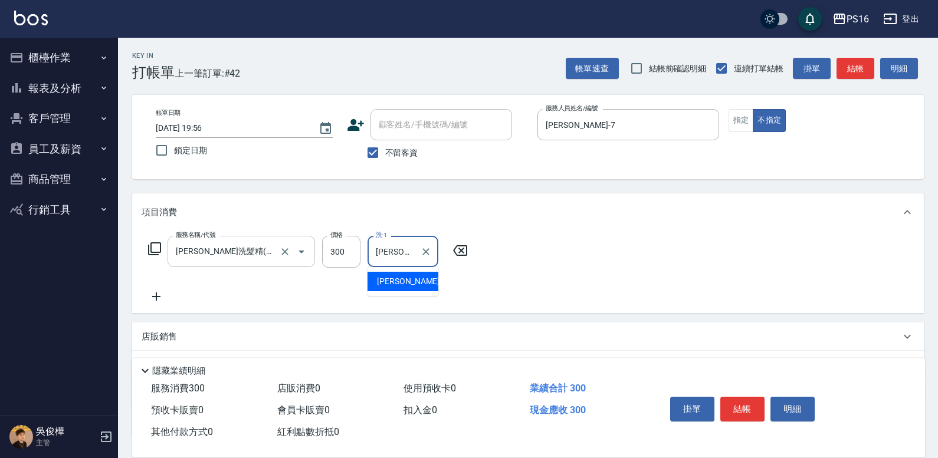
type input "張惠娟-7"
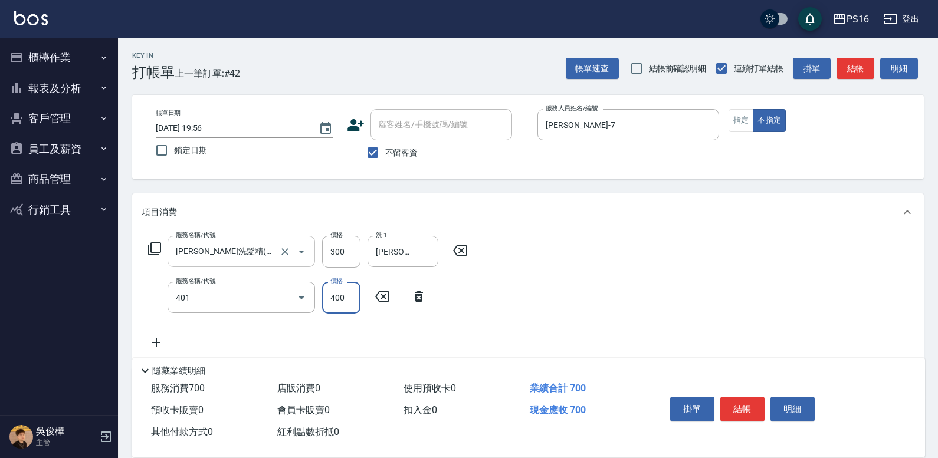
type input "剪髮(401)"
type input "50"
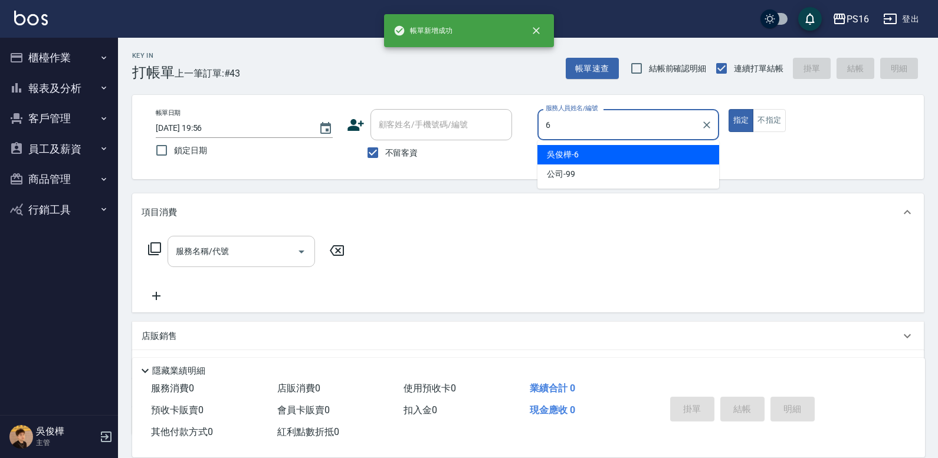
type input "吳俊樺-6"
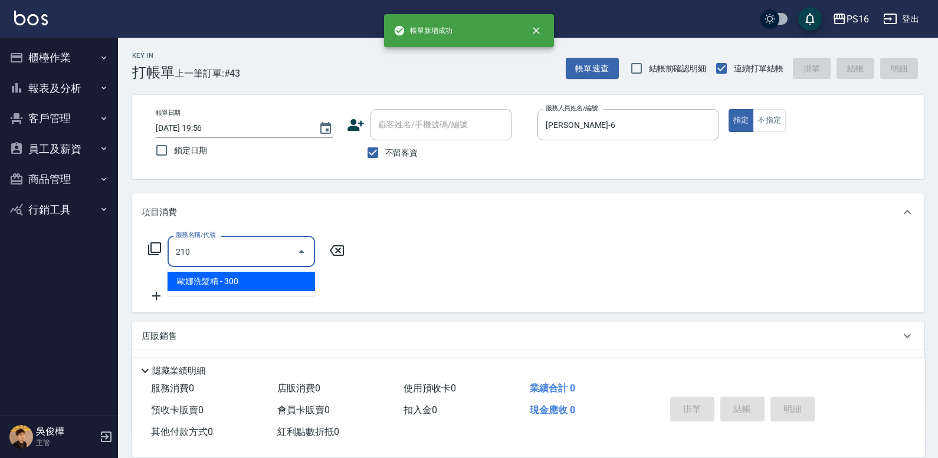
type input "歐娜洗髮精(210)"
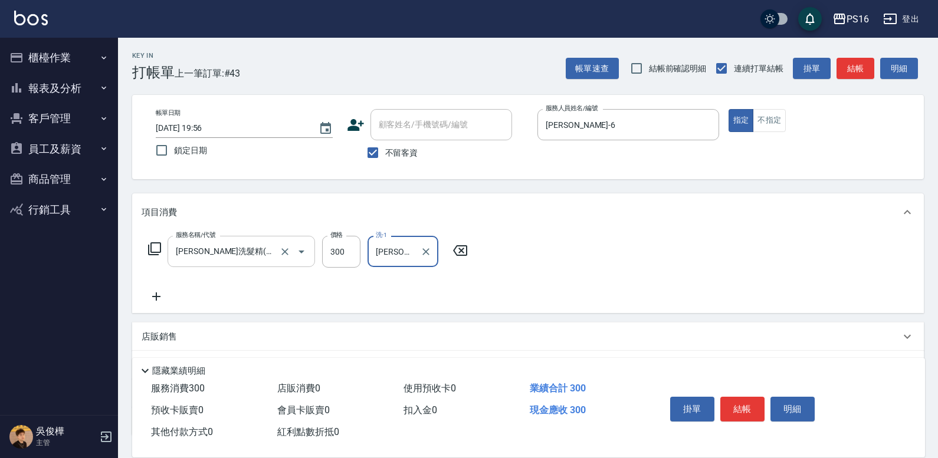
type input "吳梅倩-28"
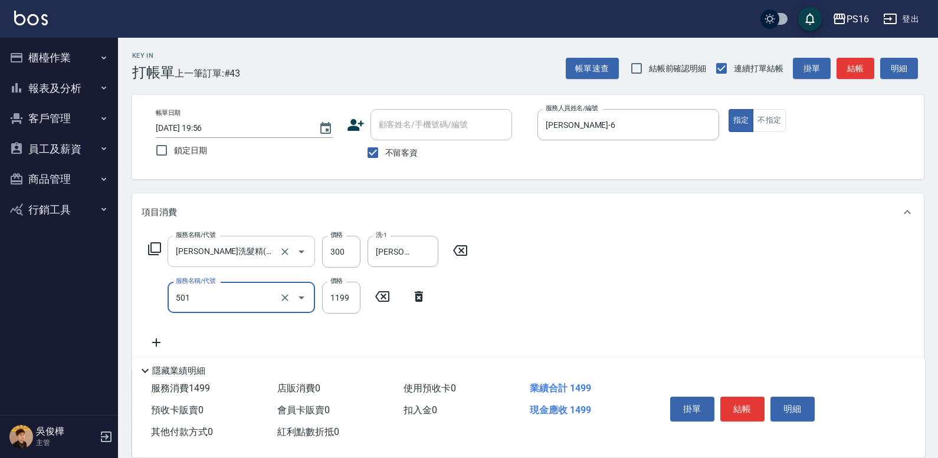
type input "染髮(501)"
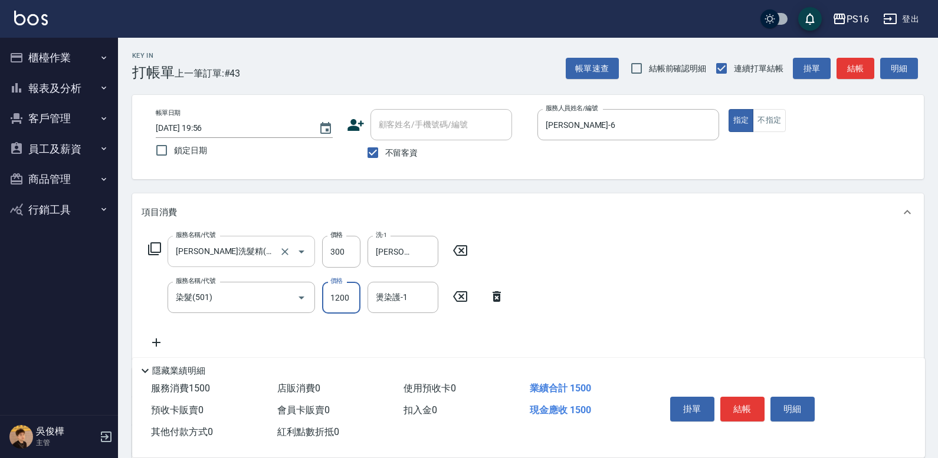
type input "1200"
type input "吳梅倩-28"
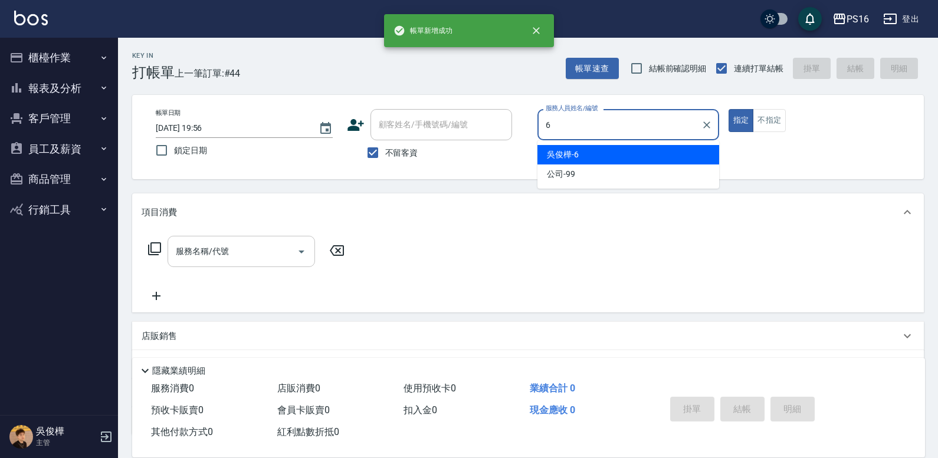
type input "吳俊樺-6"
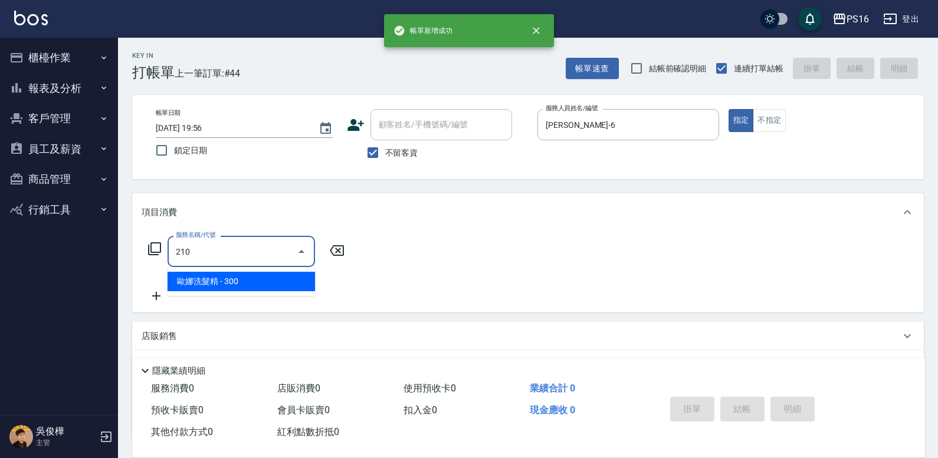
type input "歐娜洗髮精(210)"
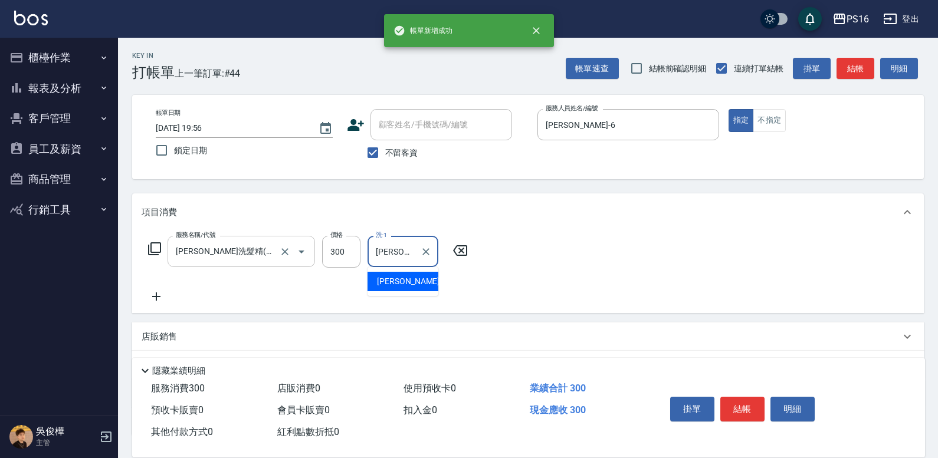
type input "林裕芳-21"
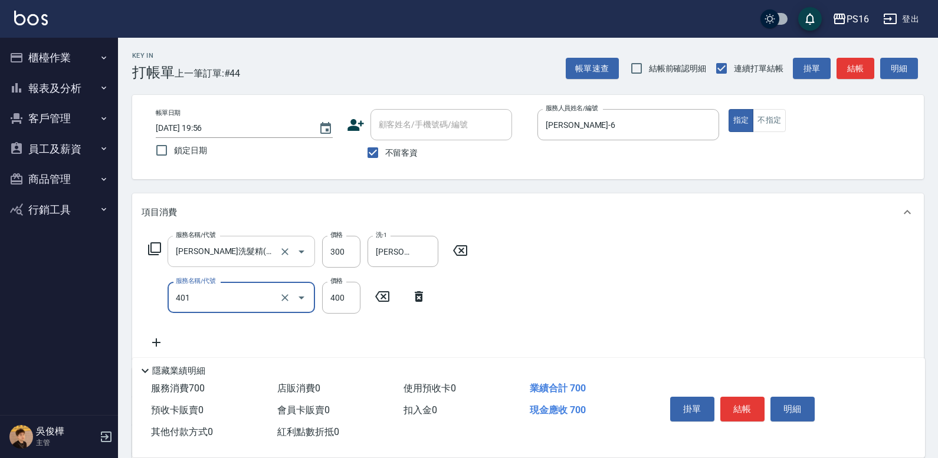
type input "剪髮(401)"
type input "150"
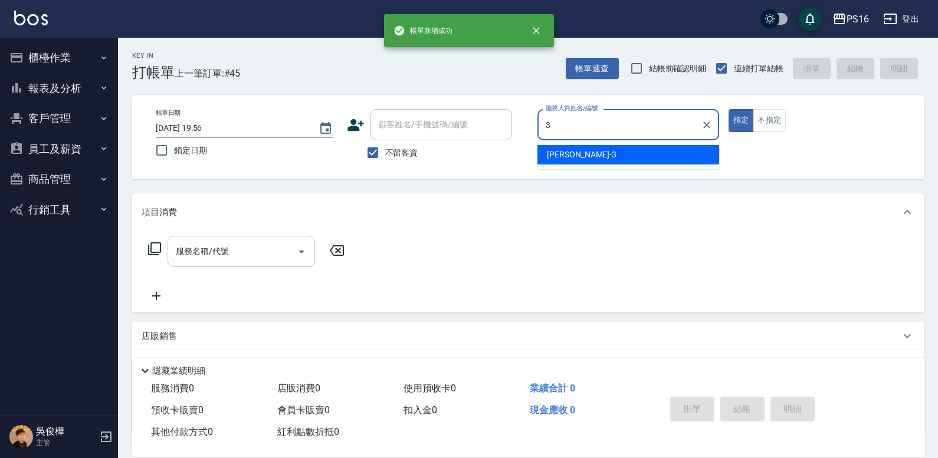
type input "簡伃伶-3"
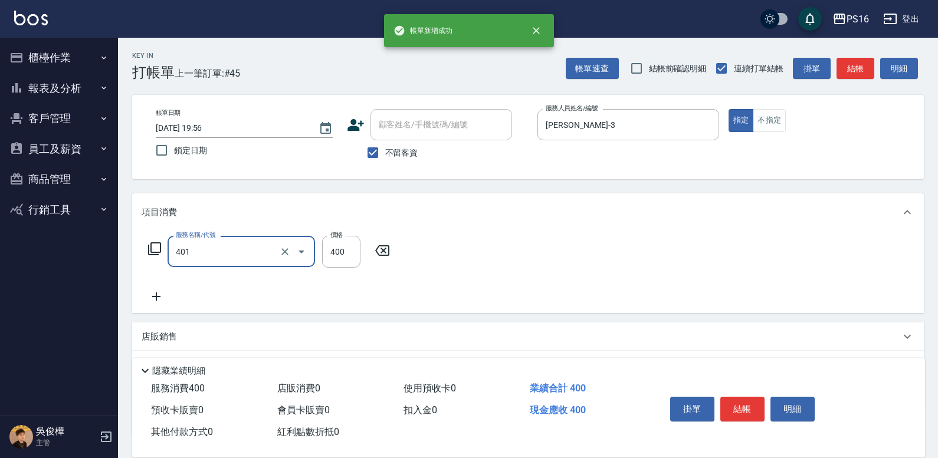
type input "剪髮(401)"
type input "250"
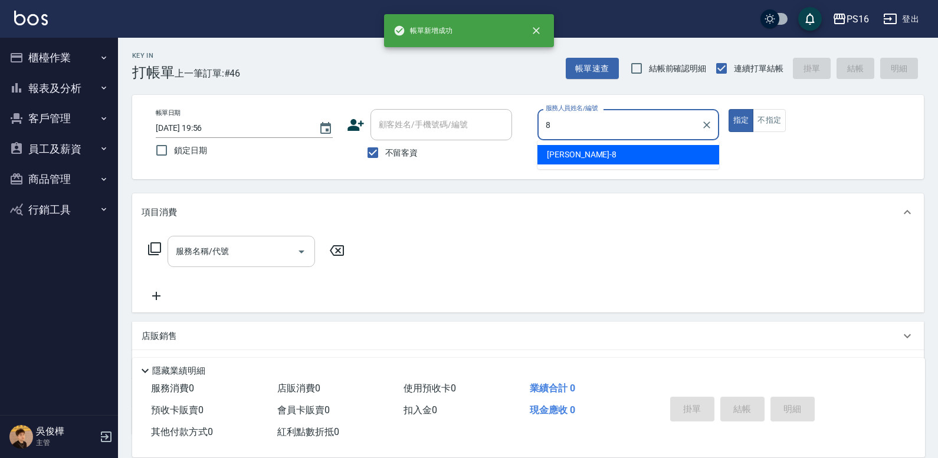
type input "簡君文-8"
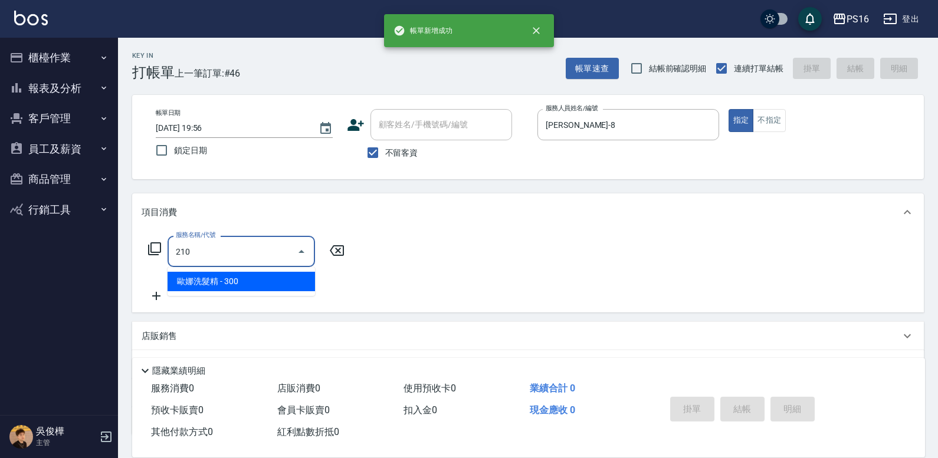
type input "歐娜洗髮精(210)"
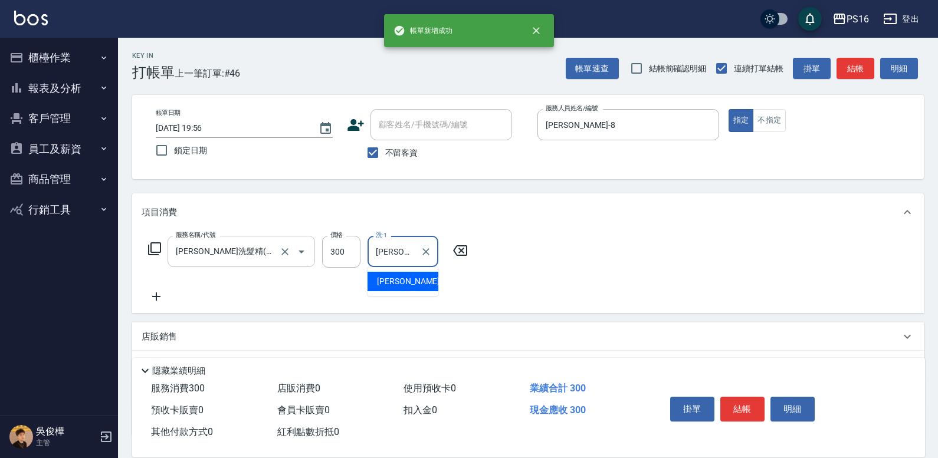
type input "程孜揚-24"
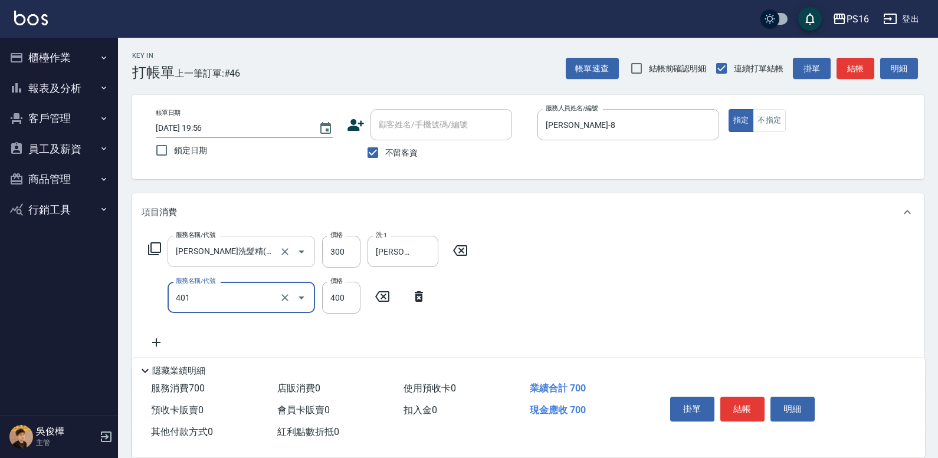
type input "剪髮(401)"
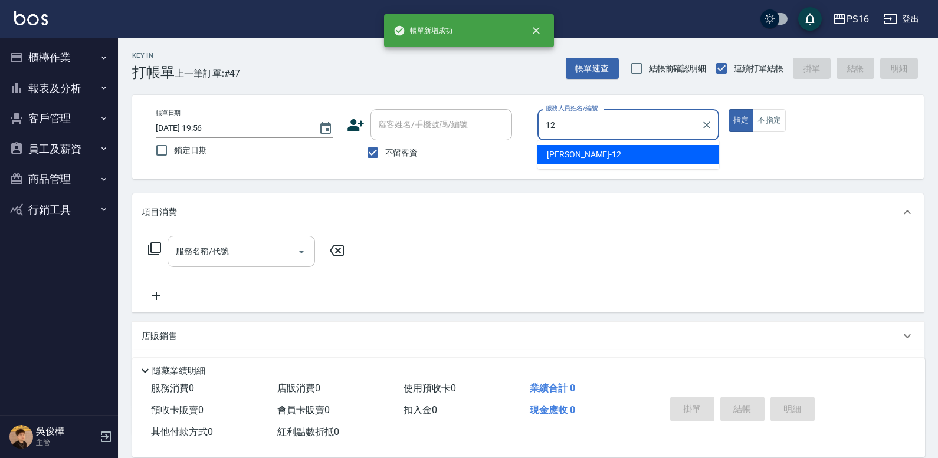
type input "林俞萱-12"
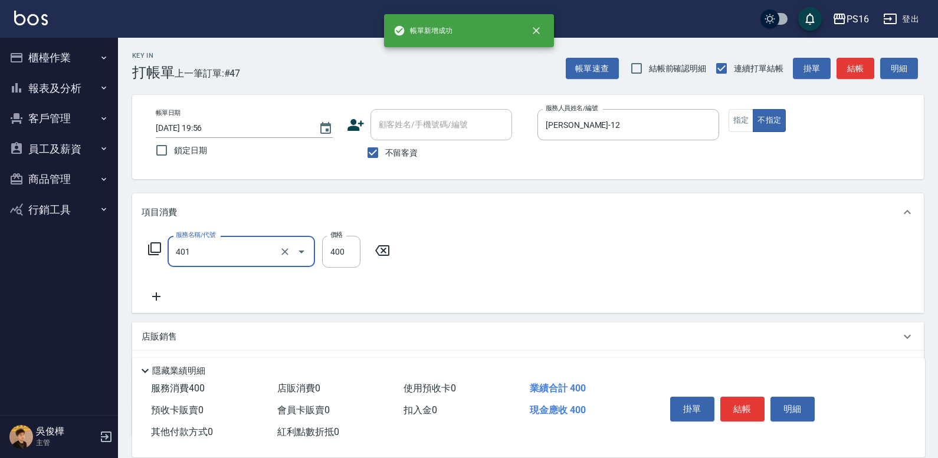
type input "剪髮(401)"
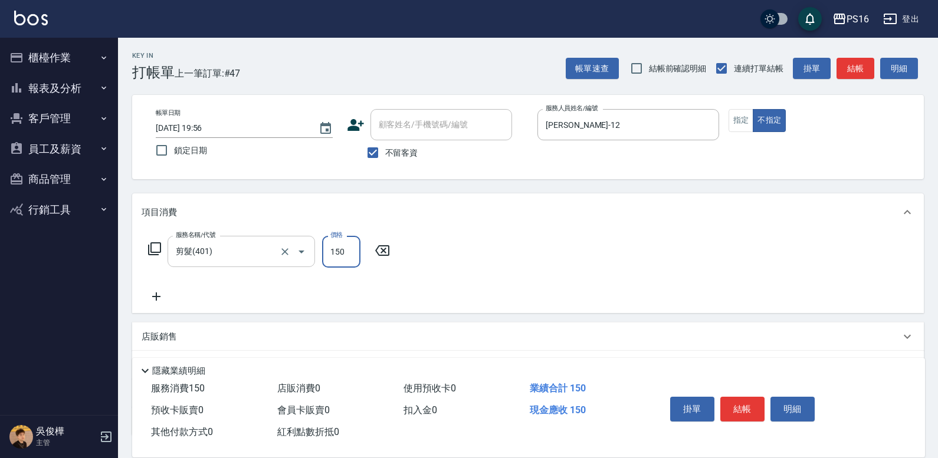
type input "150"
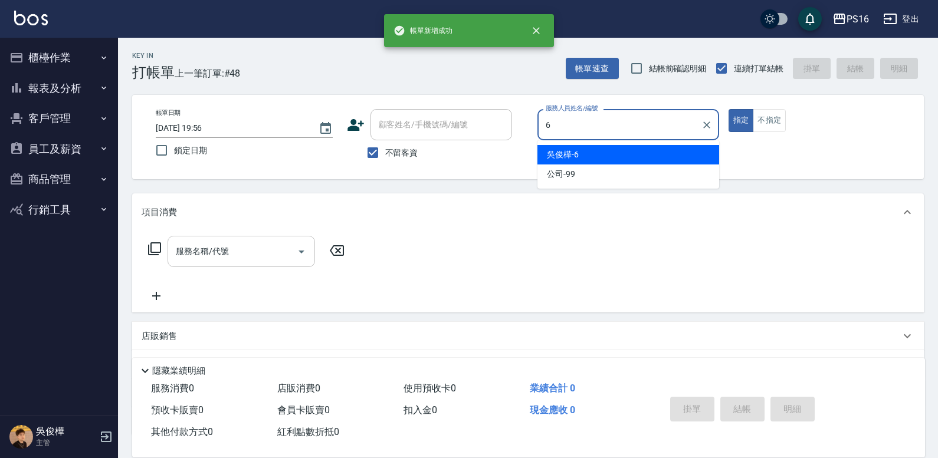
type input "吳俊樺-6"
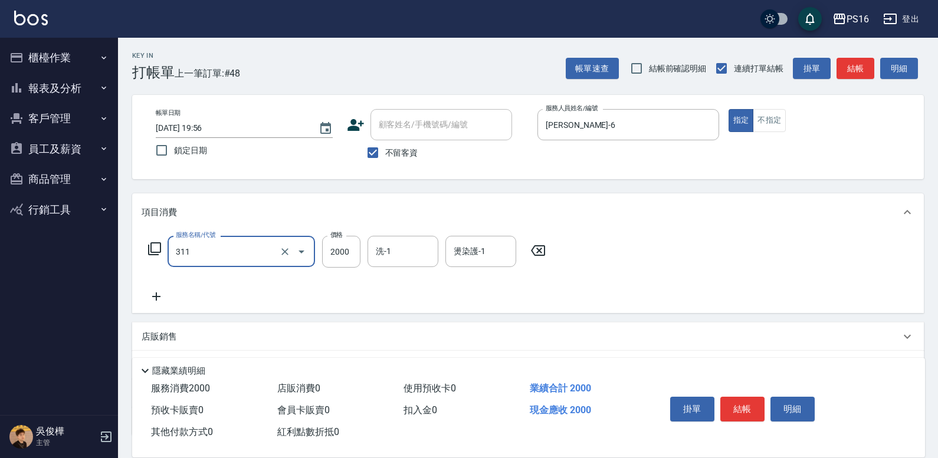
type input "生化離子燙2000(311)"
click at [280, 242] on div at bounding box center [293, 251] width 33 height 31
click at [286, 248] on icon "Clear" at bounding box center [285, 252] width 12 height 12
type input "有氧水離子燙2500(312)"
type input "2100"
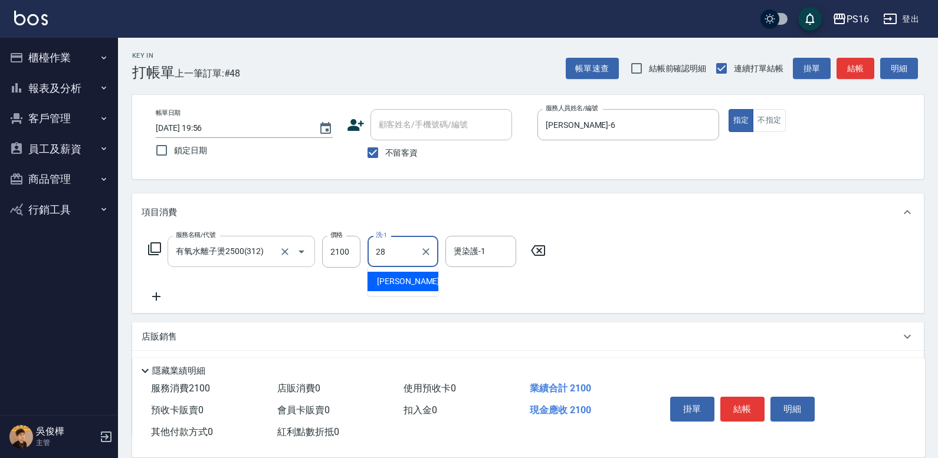
type input "吳梅倩-28"
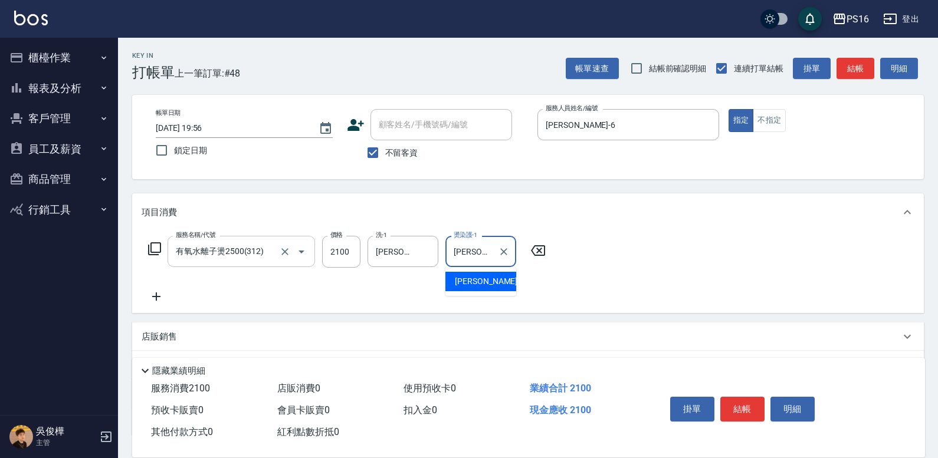
type input "吳梅倩-28"
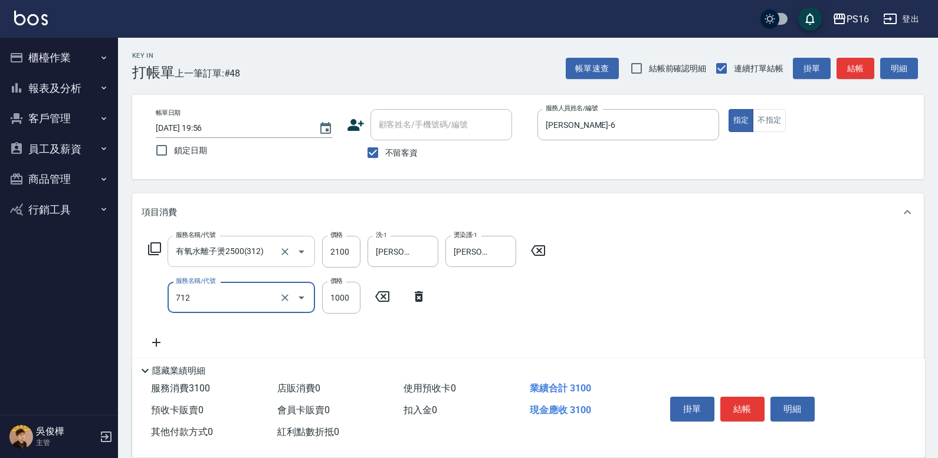
type input "伊蘭洋甘菊1000(712)"
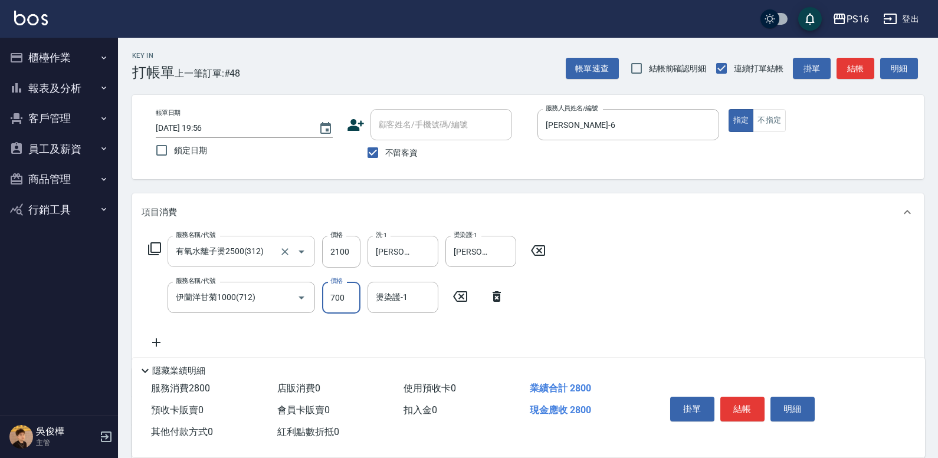
type input "700"
type input "吳梅倩-28"
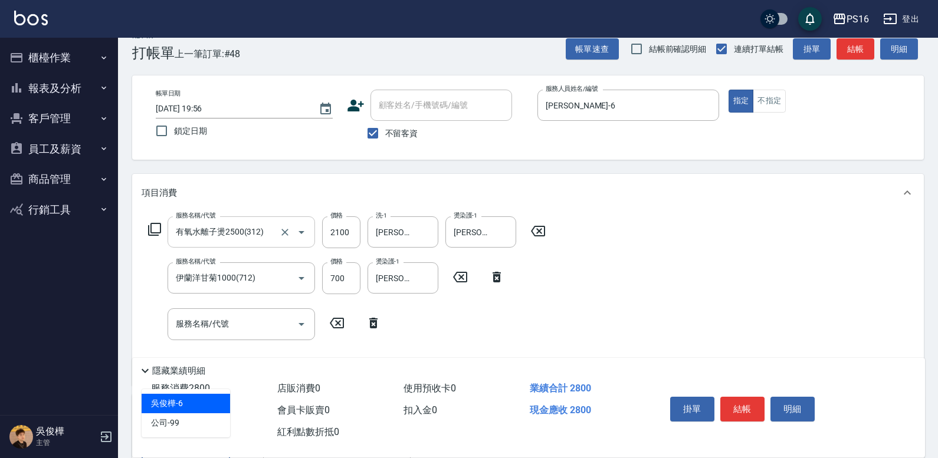
type input "吳俊樺-6"
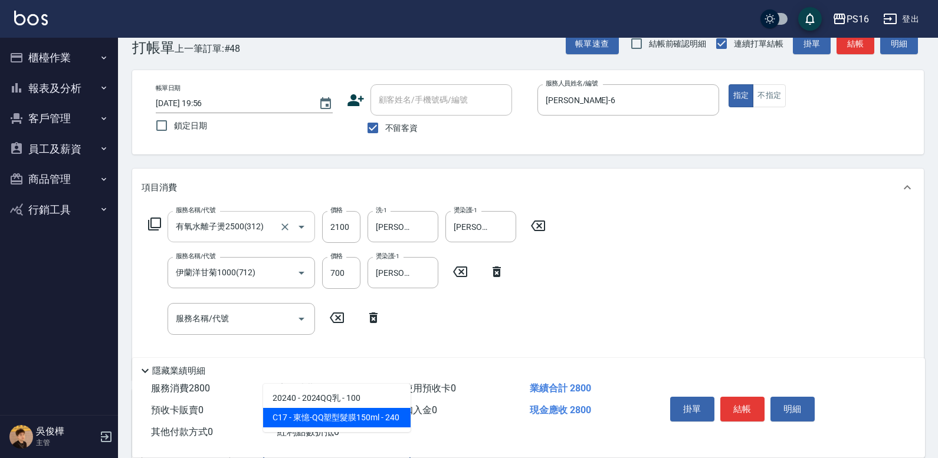
type input "東憶-QQ塑型髮膜150ml"
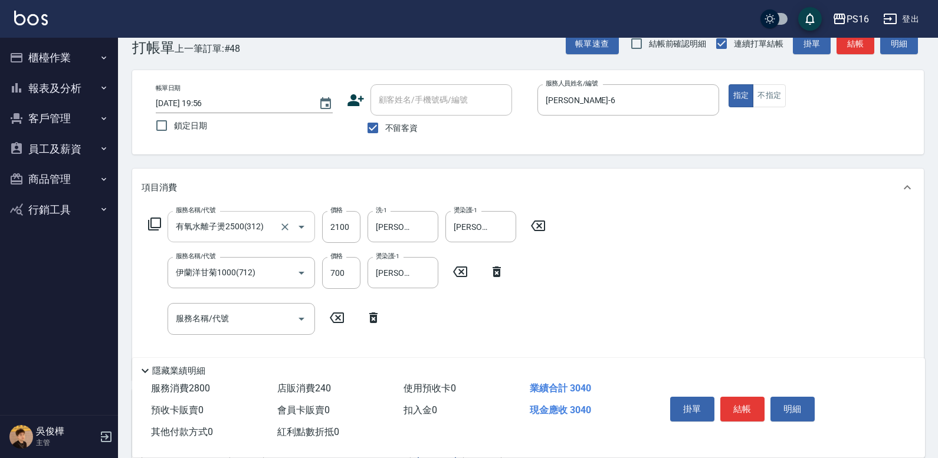
scroll to position [31, 0]
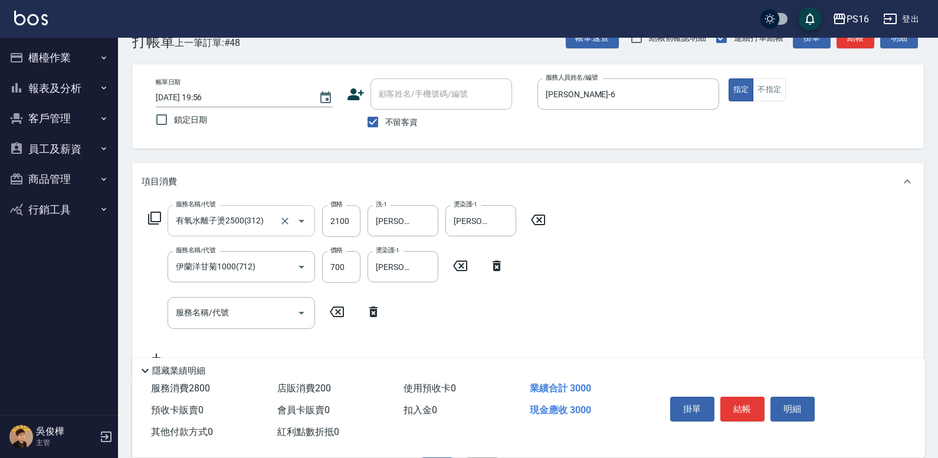
type input "200"
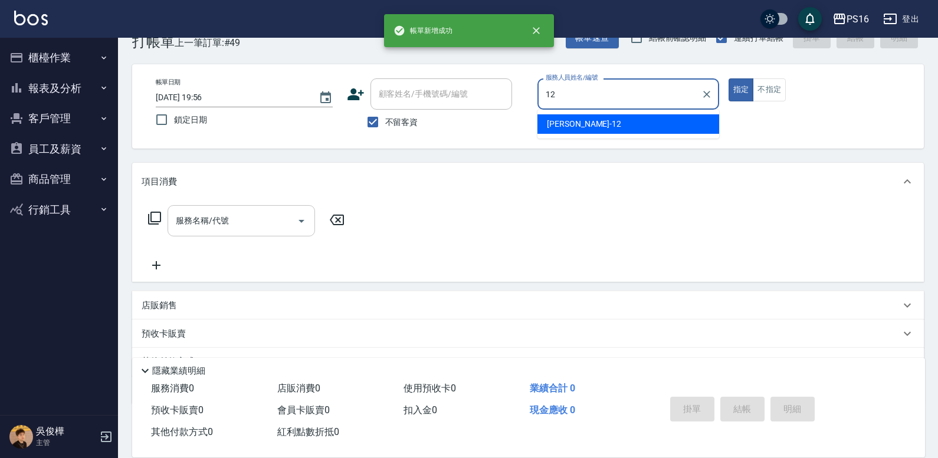
type input "林俞萱-12"
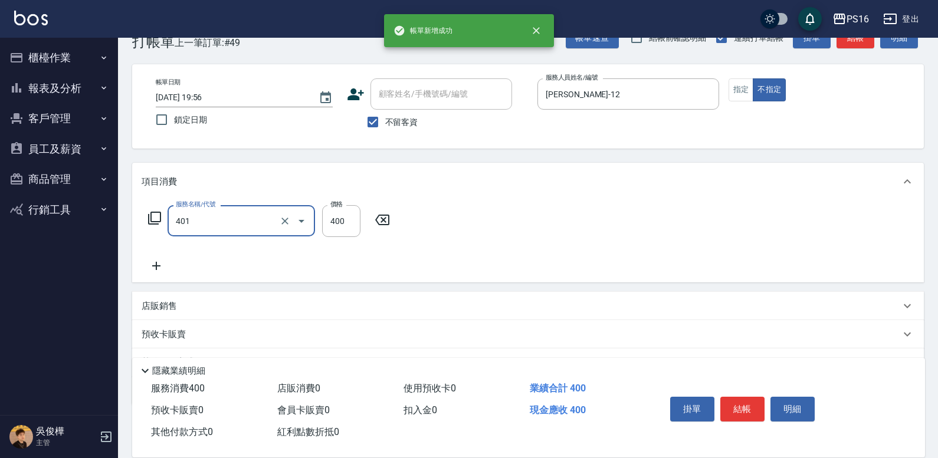
type input "剪髮(401)"
type input "200"
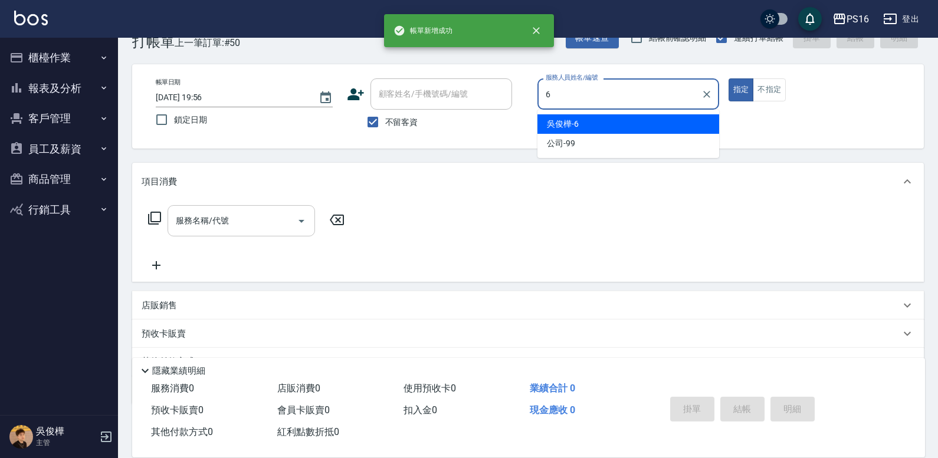
type input "吳俊樺-6"
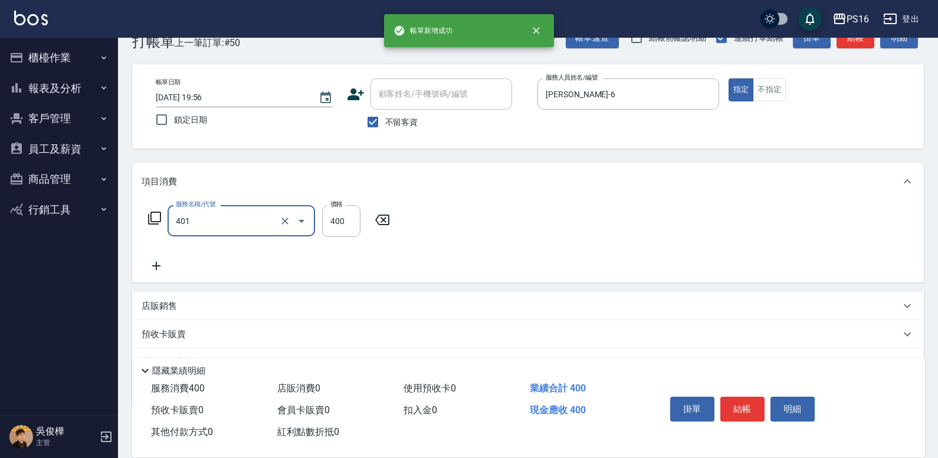
type input "剪髮(401)"
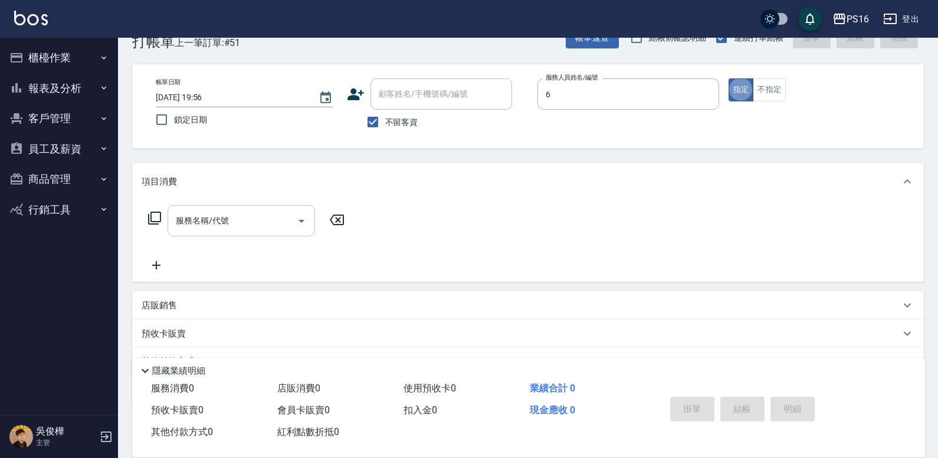
type input "吳俊樺-6"
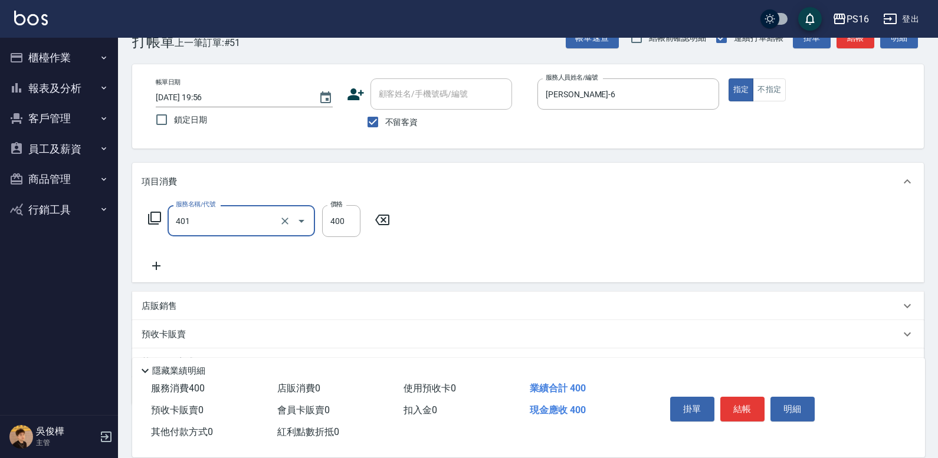
type input "剪髮(401)"
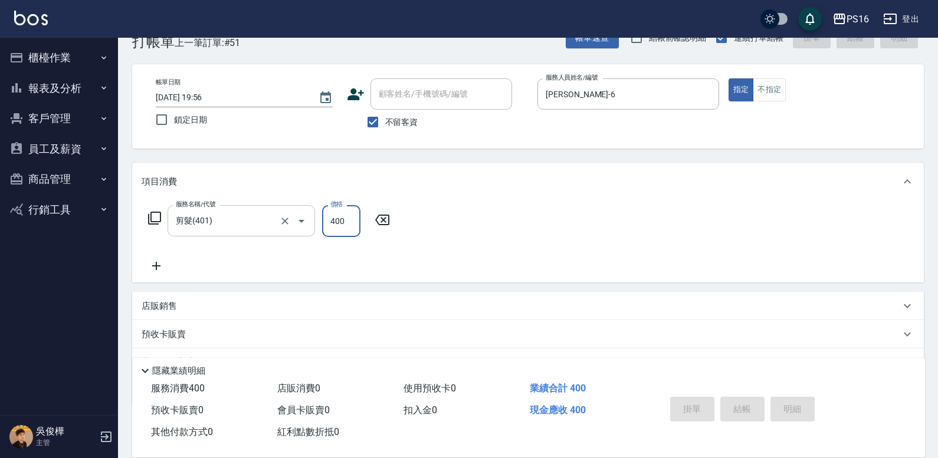
type input "2025/09/14 19:57"
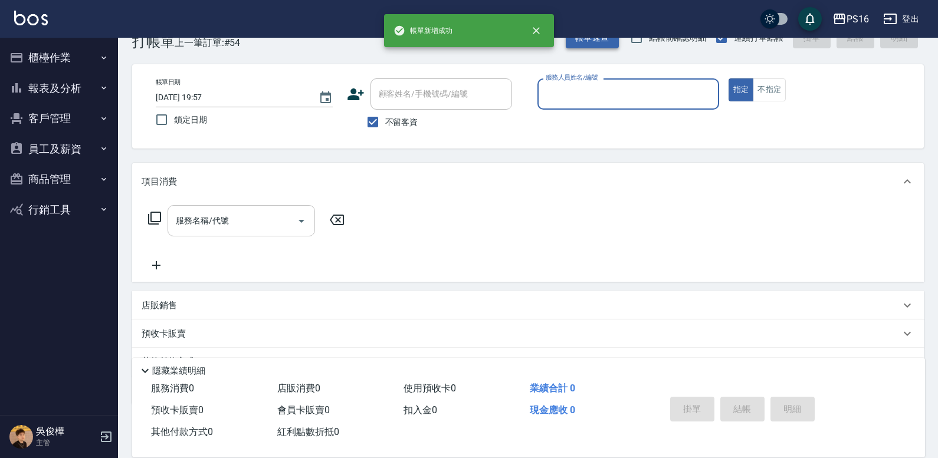
click at [575, 38] on button "帳單速查" at bounding box center [592, 38] width 53 height 22
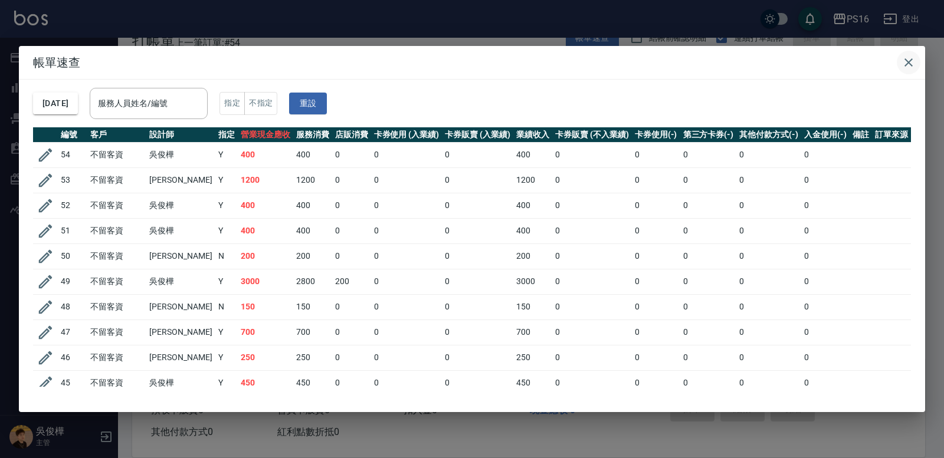
click at [904, 57] on icon "button" at bounding box center [908, 62] width 14 height 14
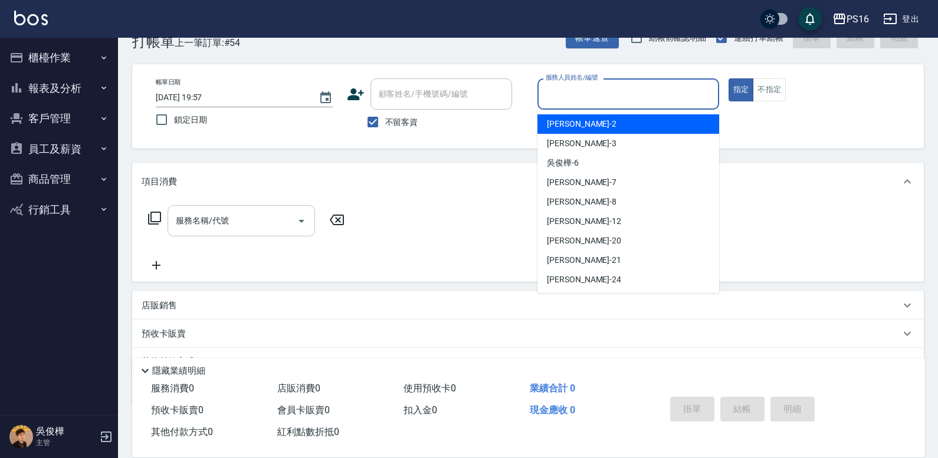
click at [640, 101] on input "服務人員姓名/編號" at bounding box center [628, 94] width 171 height 21
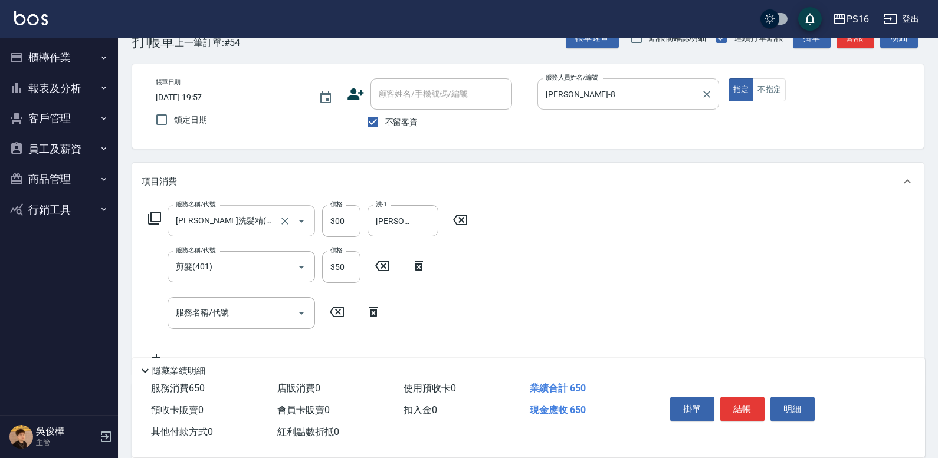
scroll to position [0, 0]
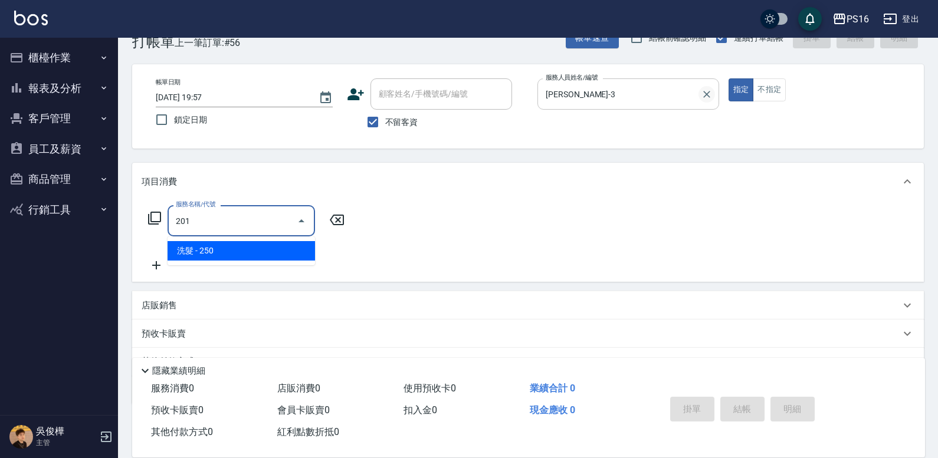
click at [711, 98] on div at bounding box center [706, 93] width 15 height 31
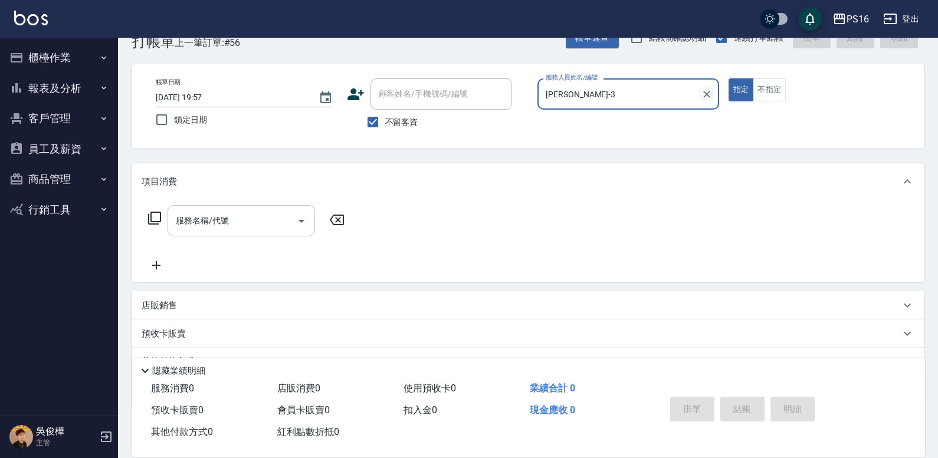
click at [711, 91] on icon "Clear" at bounding box center [707, 94] width 12 height 12
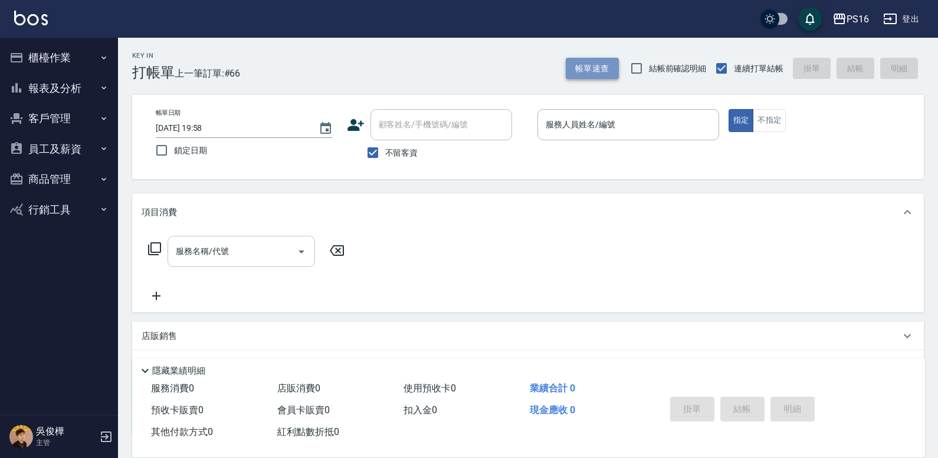
click at [572, 58] on button "帳單速查" at bounding box center [592, 69] width 53 height 22
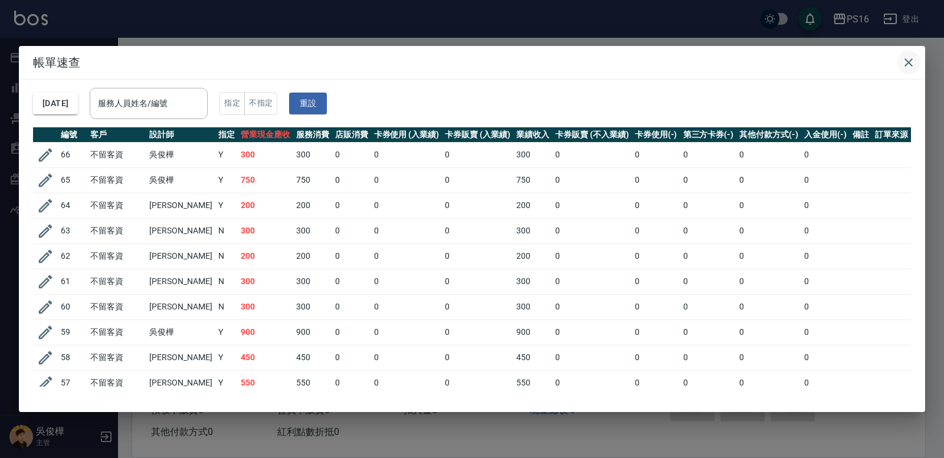
click at [909, 63] on icon "button" at bounding box center [908, 62] width 8 height 8
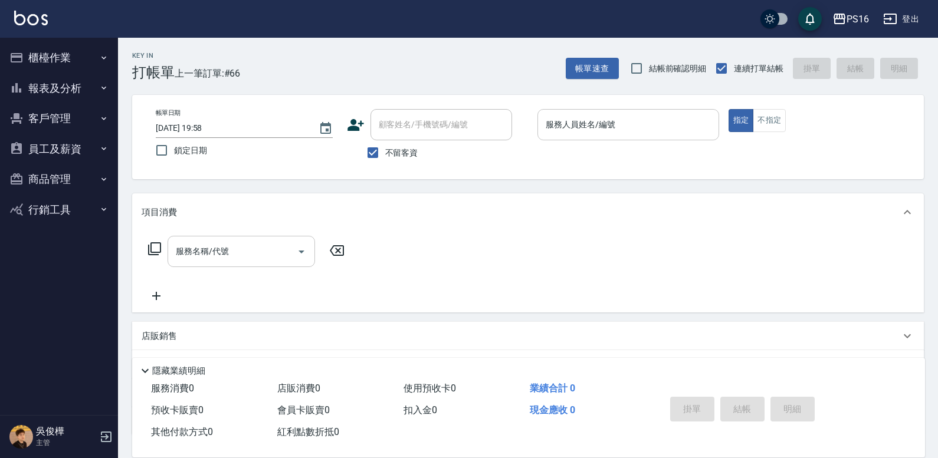
click at [623, 123] on input "服務人員姓名/編號" at bounding box center [628, 124] width 171 height 21
click at [80, 84] on button "報表及分析" at bounding box center [59, 88] width 109 height 31
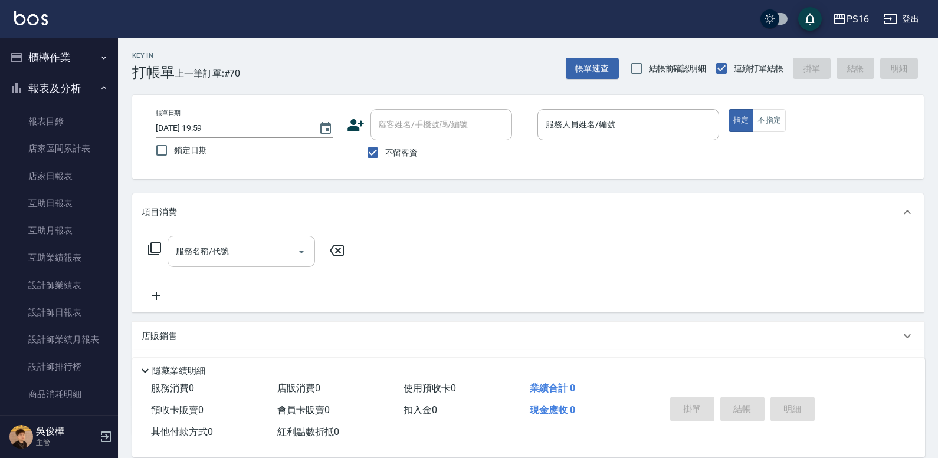
click at [67, 58] on button "櫃檯作業" at bounding box center [59, 57] width 109 height 31
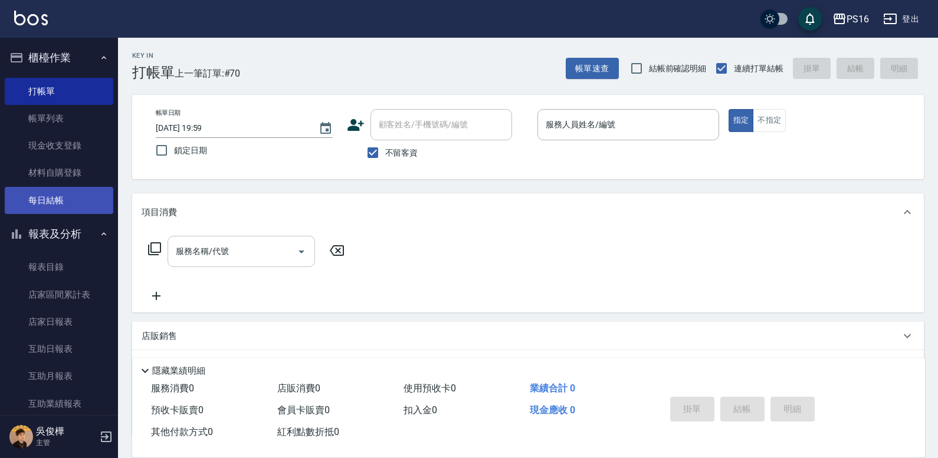
click at [76, 208] on link "每日結帳" at bounding box center [59, 200] width 109 height 27
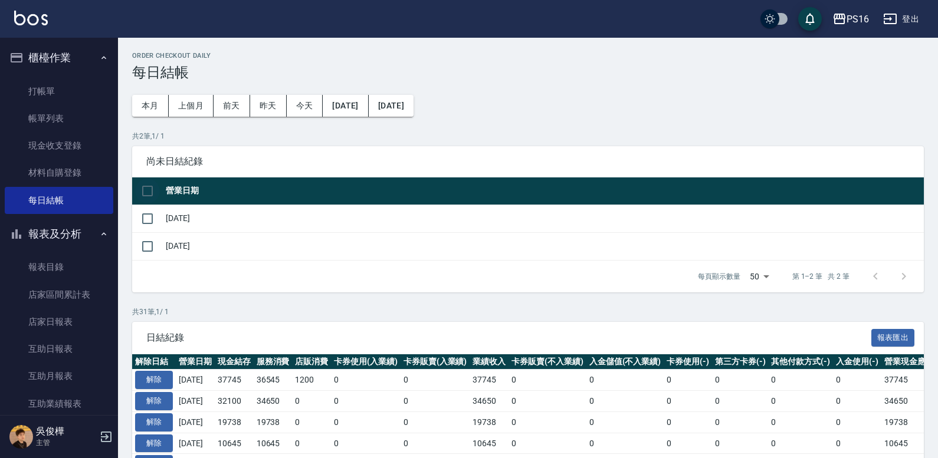
click at [141, 194] on input "checkbox" at bounding box center [147, 191] width 25 height 25
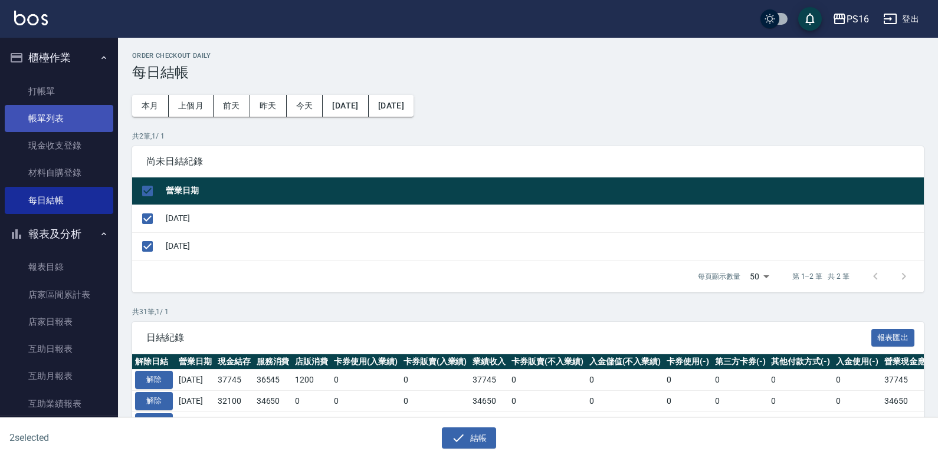
click at [76, 115] on link "帳單列表" at bounding box center [59, 118] width 109 height 27
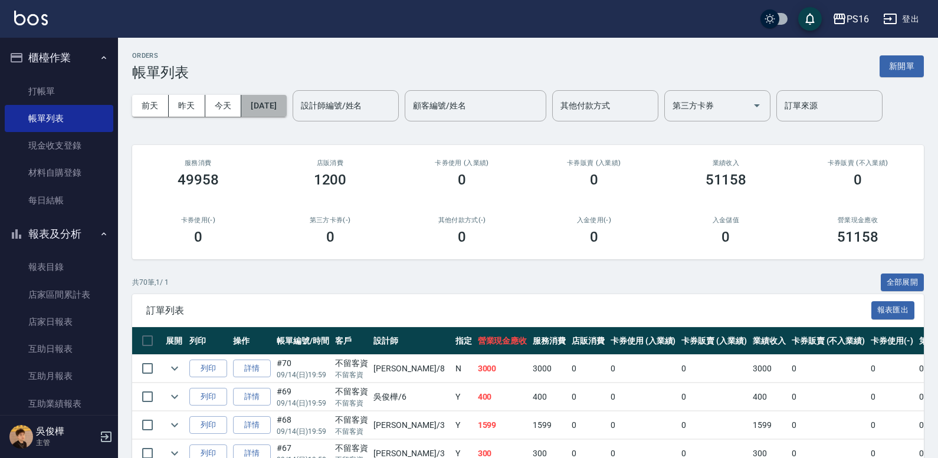
click at [286, 106] on button "[DATE]" at bounding box center [263, 106] width 45 height 22
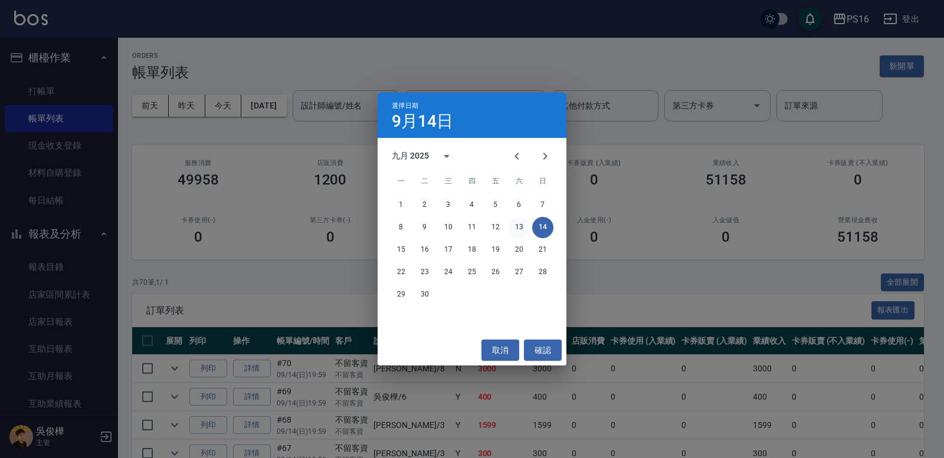
click at [520, 224] on button "13" at bounding box center [519, 227] width 21 height 21
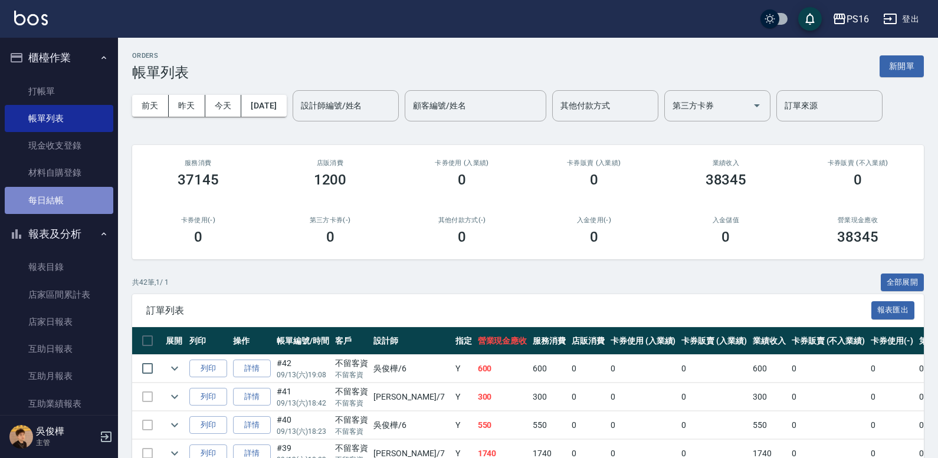
click at [82, 206] on link "每日結帳" at bounding box center [59, 200] width 109 height 27
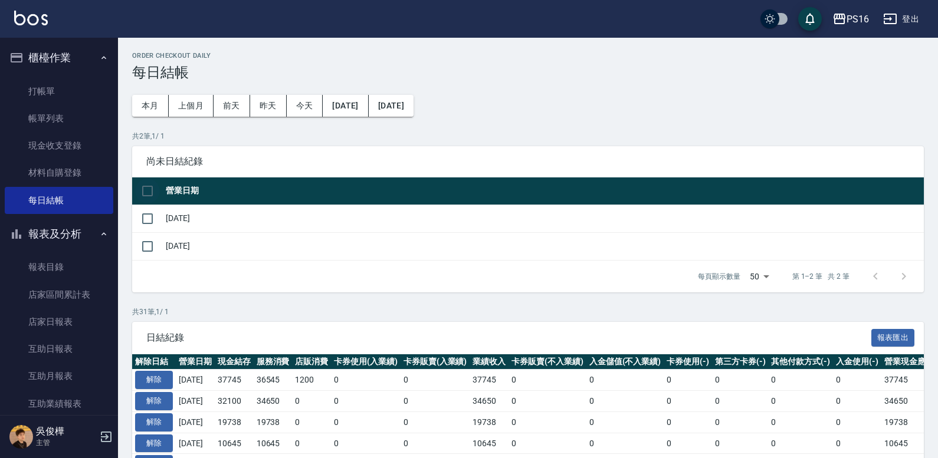
click at [147, 188] on input "checkbox" at bounding box center [147, 191] width 25 height 25
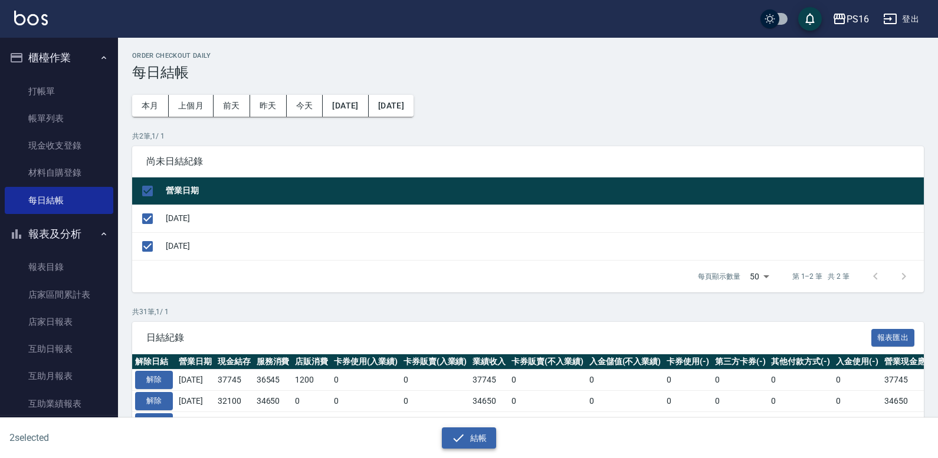
click at [477, 435] on button "結帳" at bounding box center [469, 439] width 55 height 22
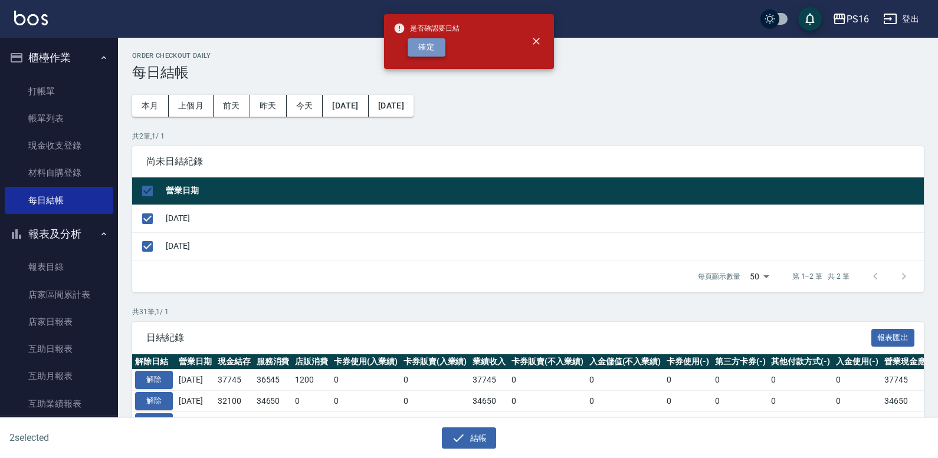
click at [424, 45] on button "確定" at bounding box center [427, 47] width 38 height 18
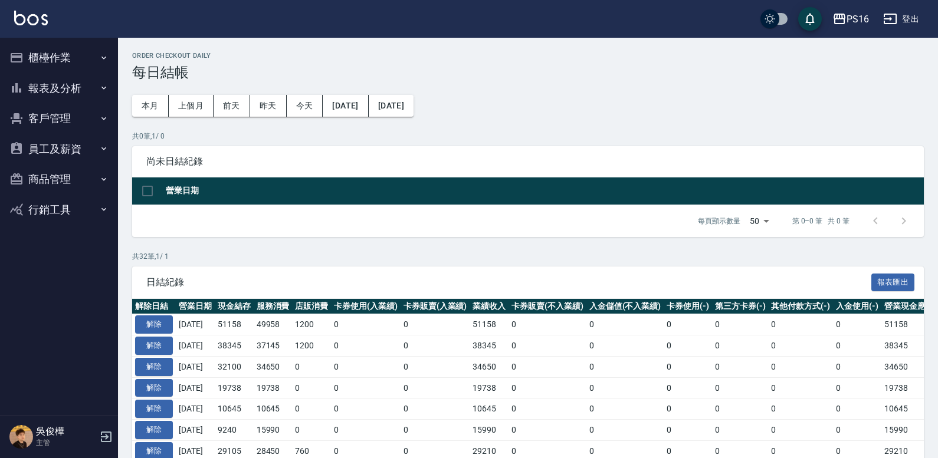
click at [75, 88] on button "報表及分析" at bounding box center [59, 88] width 109 height 31
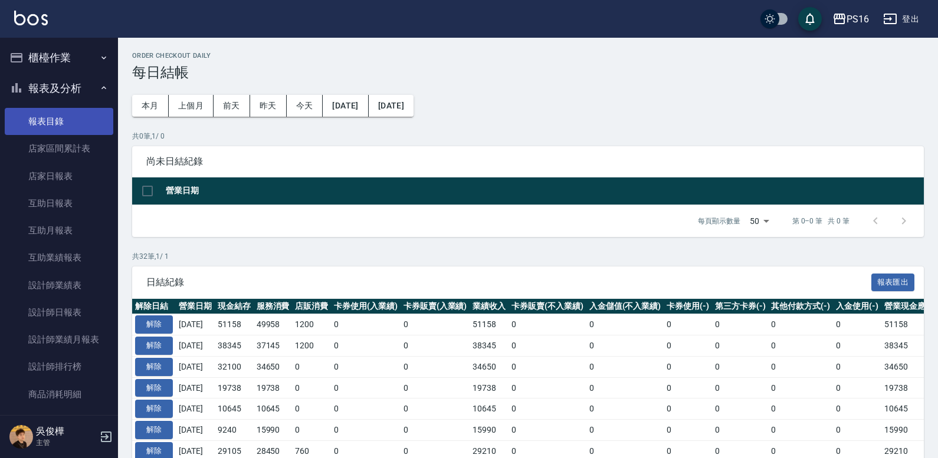
click at [80, 112] on link "報表目錄" at bounding box center [59, 121] width 109 height 27
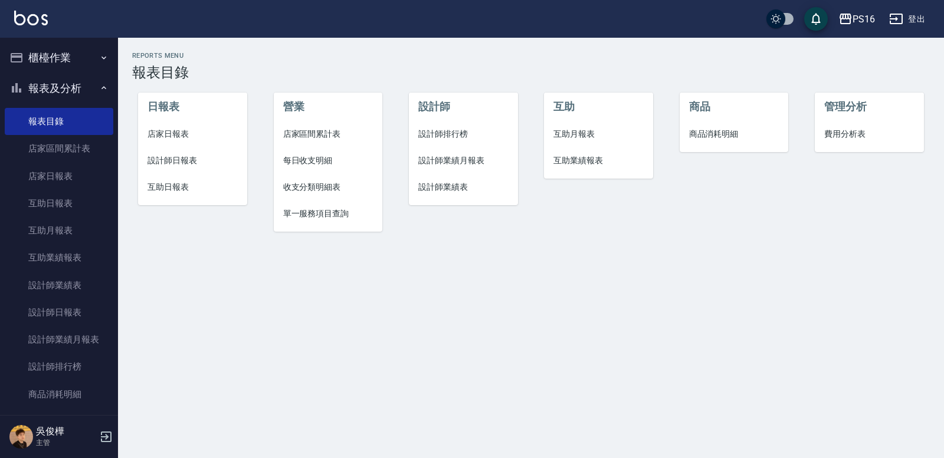
click at [182, 132] on span "店家日報表" at bounding box center [192, 134] width 90 height 12
click at [189, 164] on span "設計師日報表" at bounding box center [192, 161] width 90 height 12
click at [183, 189] on span "互助日報表" at bounding box center [192, 187] width 90 height 12
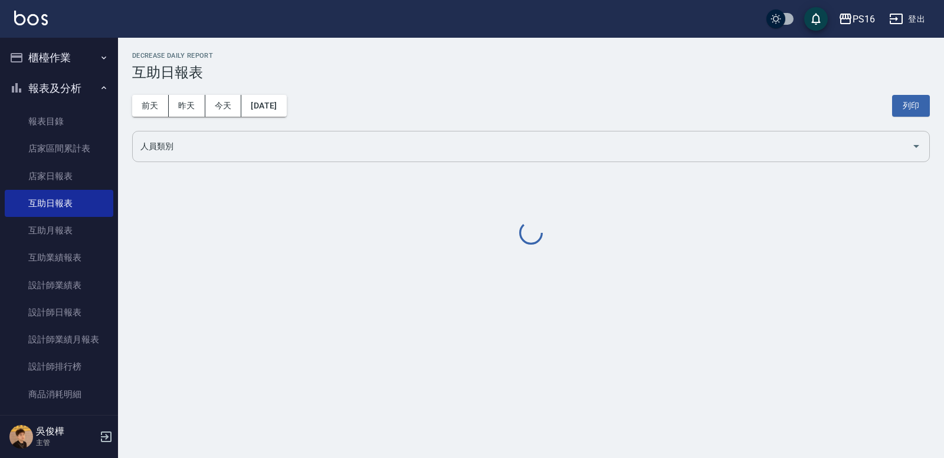
click at [193, 149] on input "人員類別" at bounding box center [521, 146] width 769 height 21
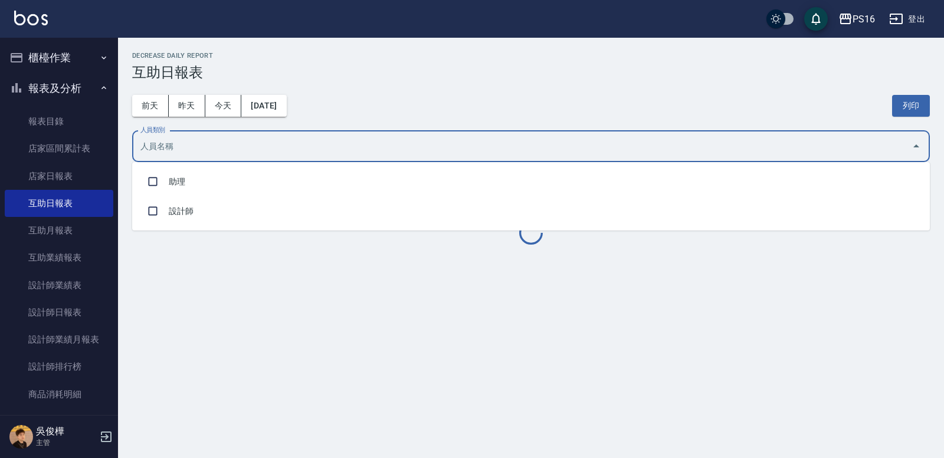
click at [201, 177] on li "助理" at bounding box center [531, 181] width 798 height 29
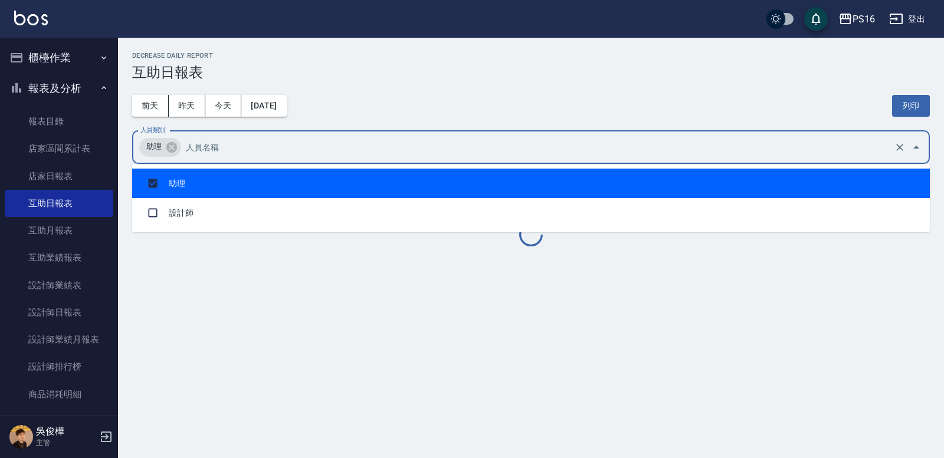
click at [452, 92] on div "[DATE] [DATE] [DATE] [DATE] 列印" at bounding box center [531, 106] width 798 height 50
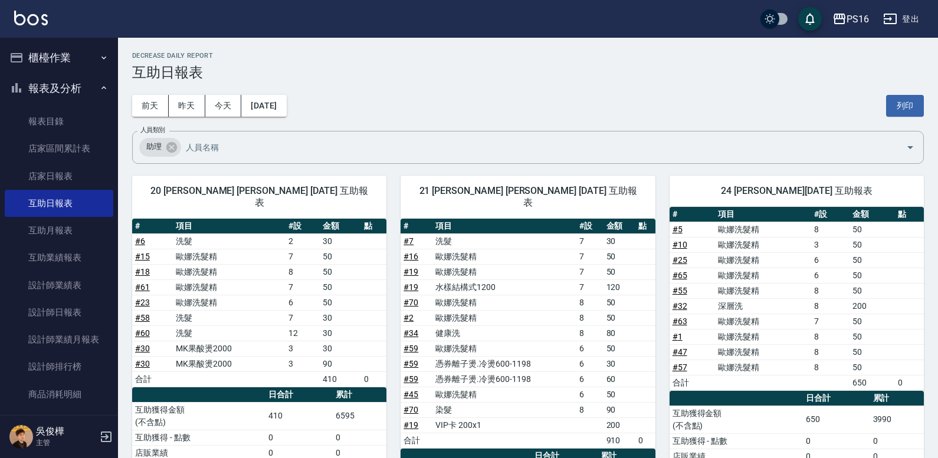
drag, startPoint x: 922, startPoint y: 103, endPoint x: 719, endPoint y: 373, distance: 337.6
click at [921, 102] on button "列印" at bounding box center [905, 106] width 38 height 22
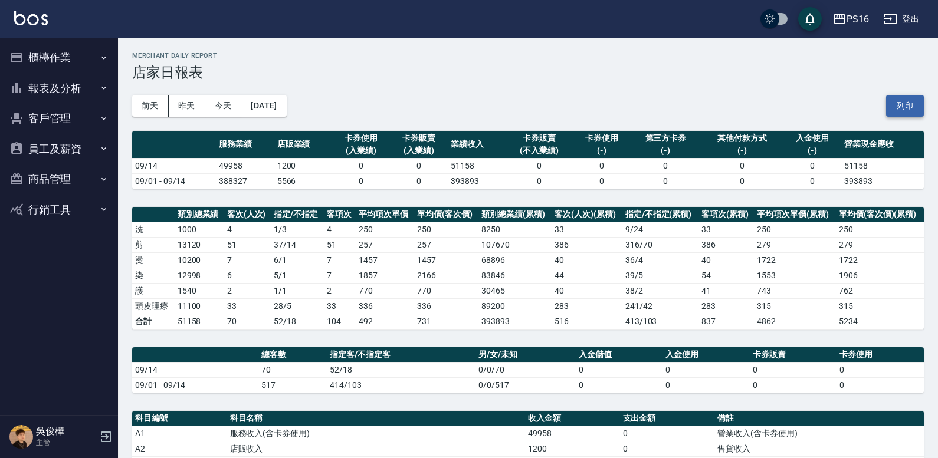
click at [913, 107] on button "列印" at bounding box center [905, 106] width 38 height 22
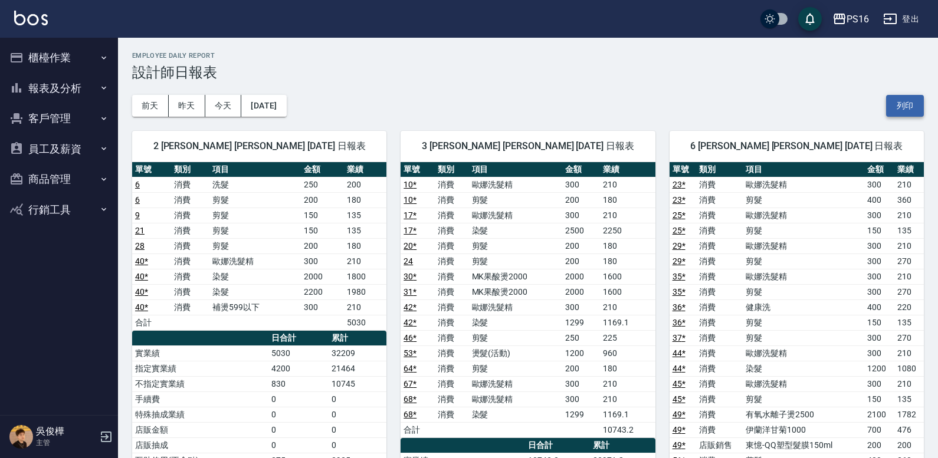
click at [922, 102] on button "列印" at bounding box center [905, 106] width 38 height 22
